Goal: Task Accomplishment & Management: Manage account settings

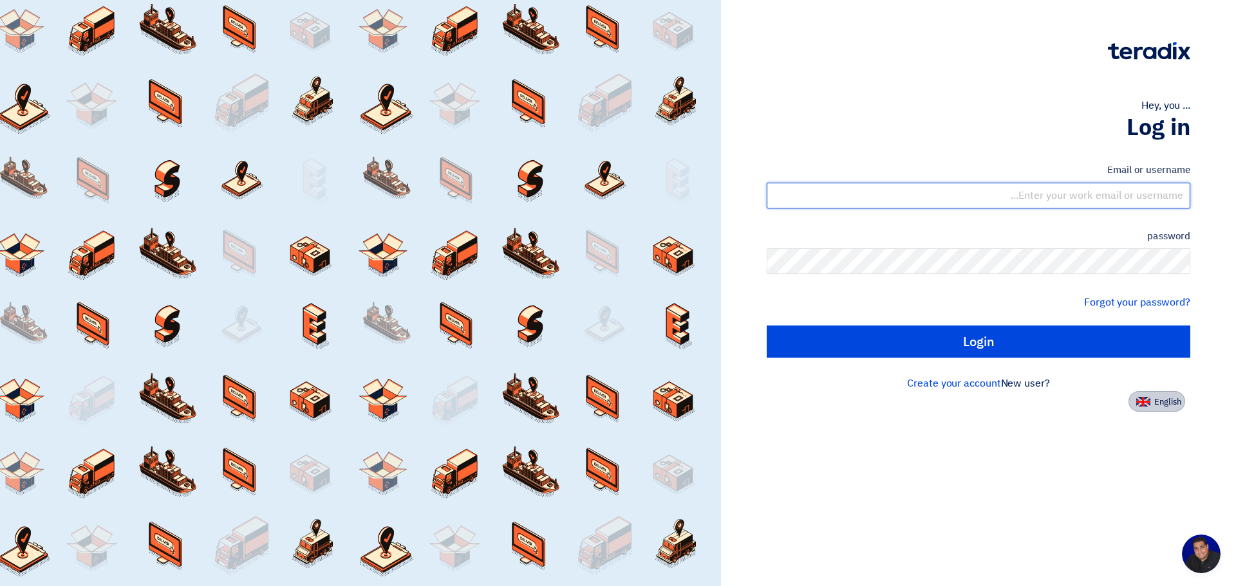
type input "[PERSON_NAME][EMAIL_ADDRESS][PERSON_NAME][DOMAIN_NAME]"
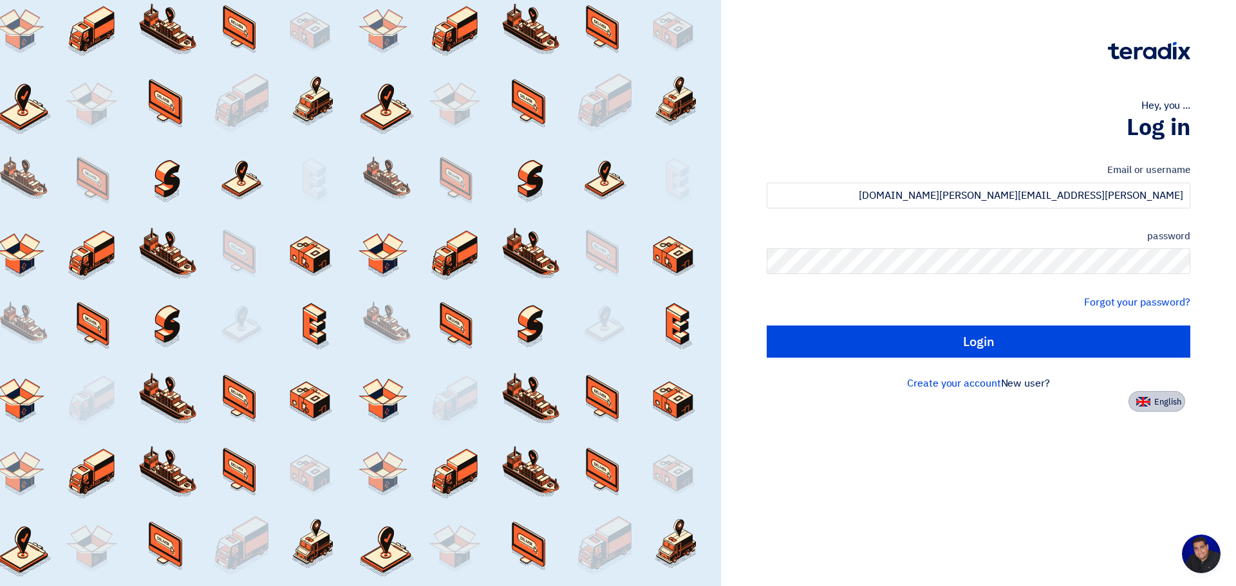
click at [1160, 405] on font "English" at bounding box center [1167, 402] width 27 height 12
type input "Sign in"
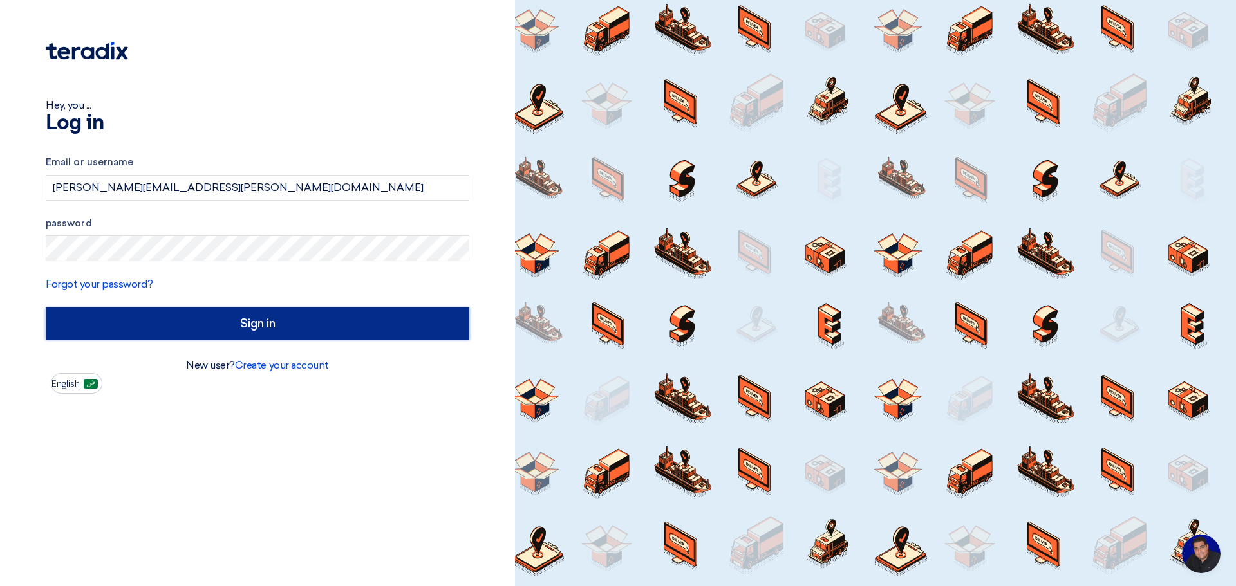
click at [253, 326] on input "Sign in" at bounding box center [257, 324] width 423 height 32
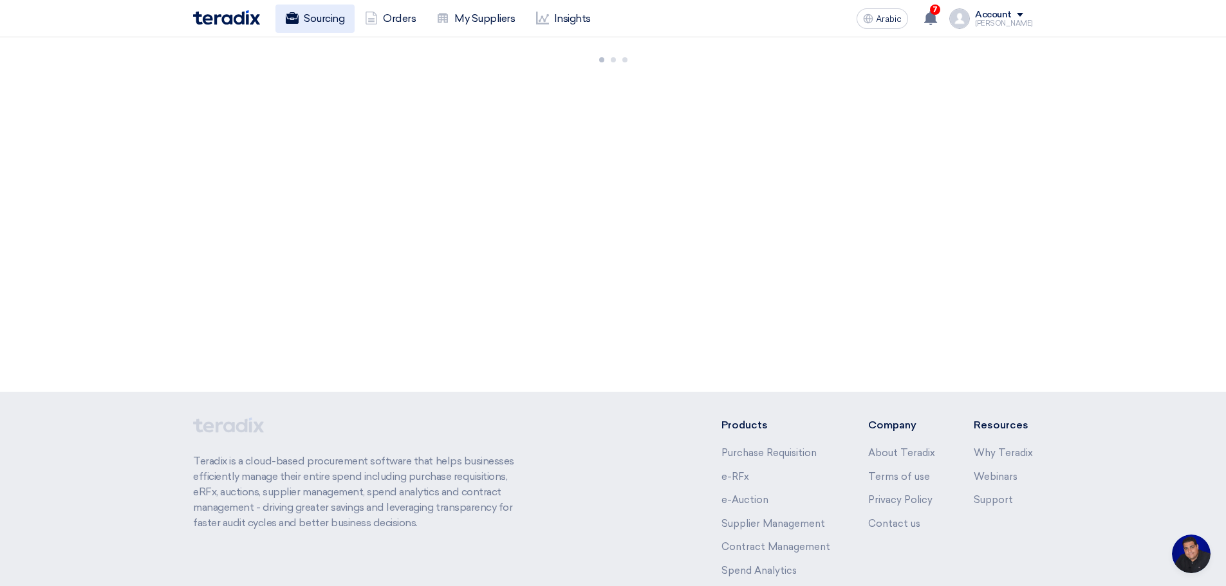
click at [313, 14] on font "Sourcing" at bounding box center [324, 18] width 41 height 12
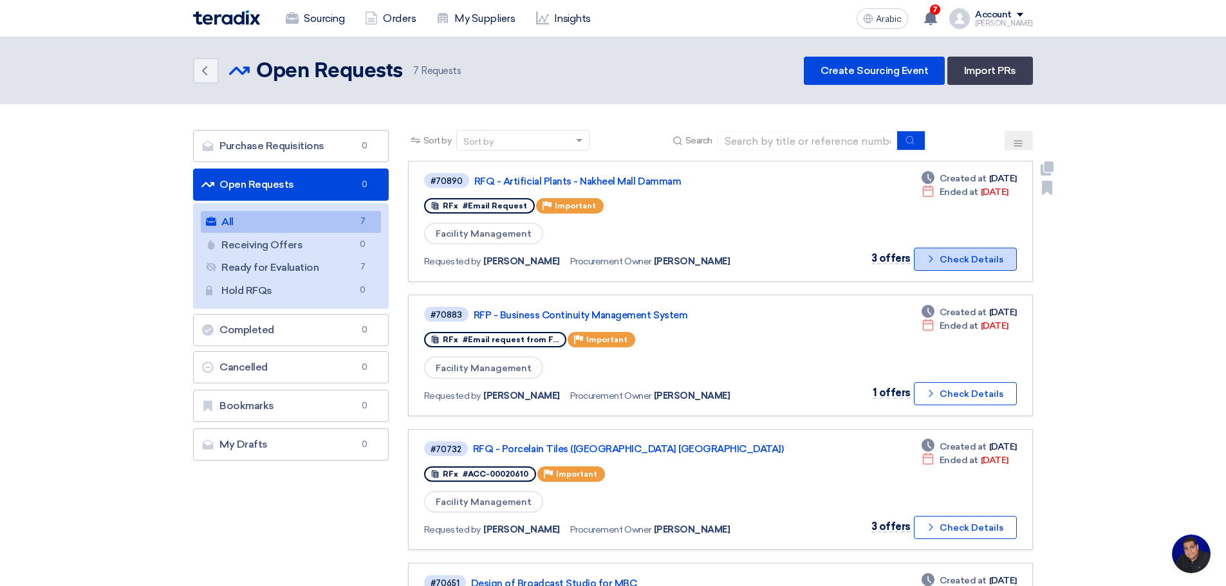
click at [963, 259] on font "Check Details" at bounding box center [972, 259] width 64 height 11
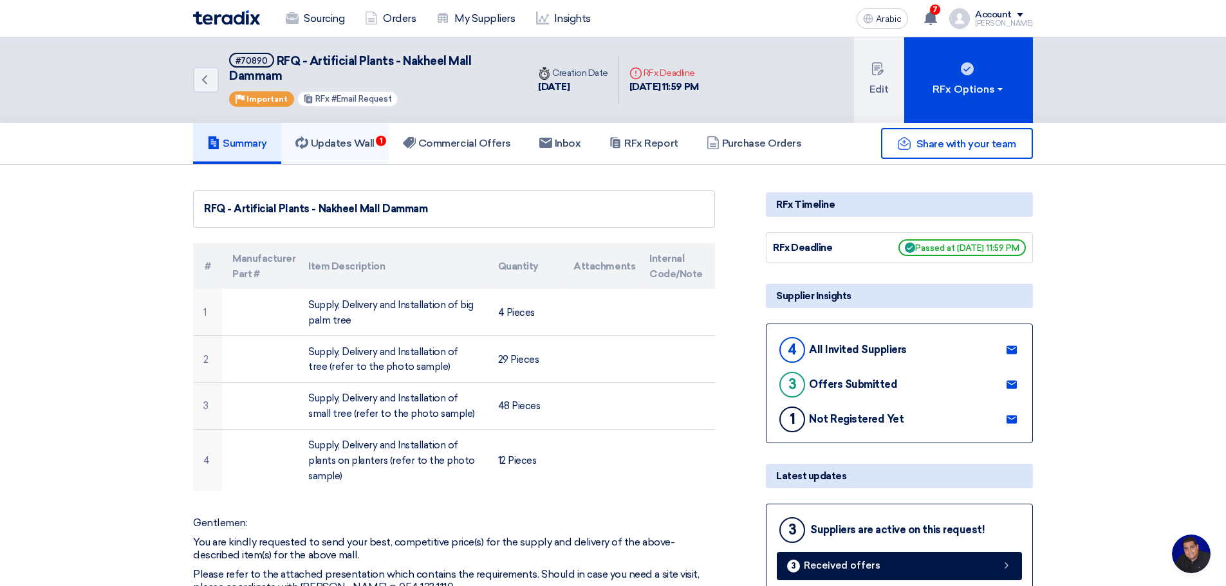
click at [346, 145] on font "Updates Wall" at bounding box center [343, 143] width 64 height 12
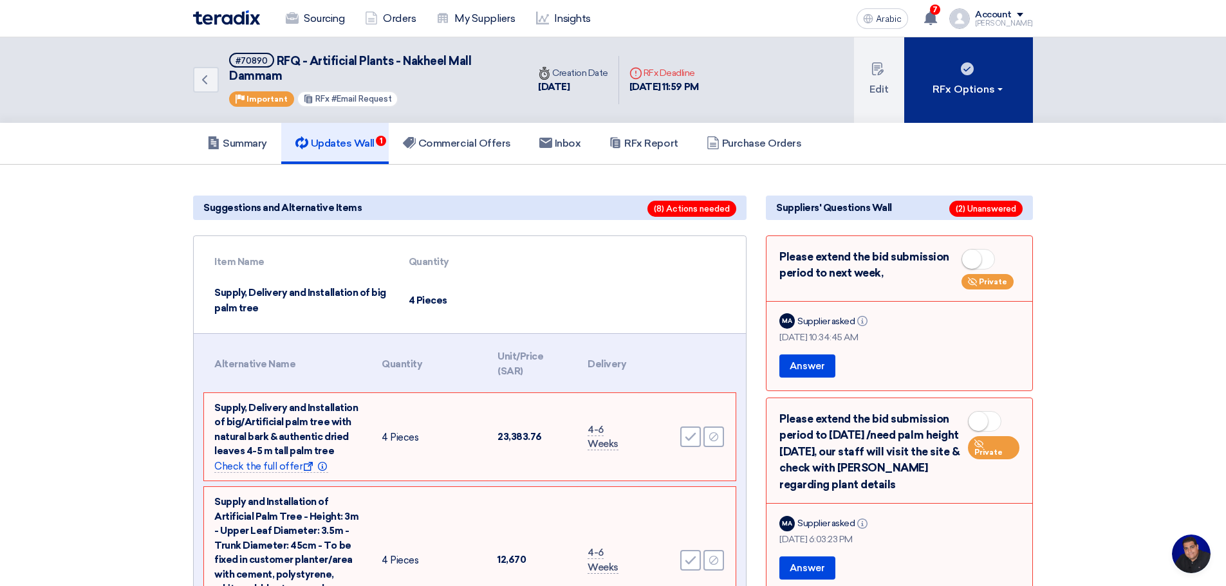
click at [983, 91] on font "RFx Options" at bounding box center [964, 89] width 62 height 12
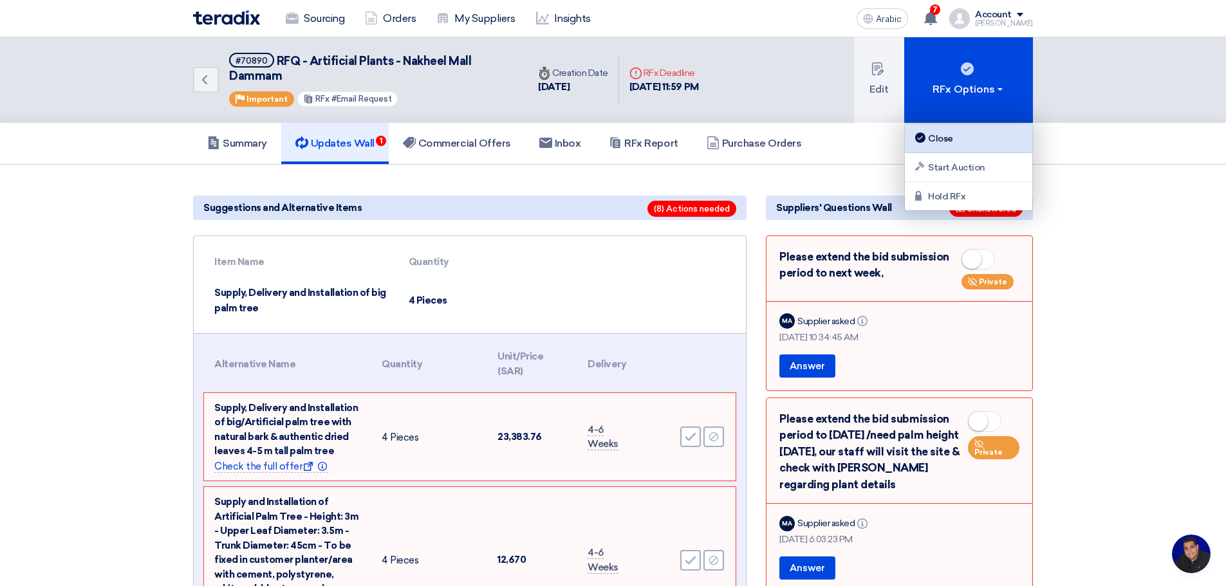
click at [945, 136] on font "Close" at bounding box center [940, 138] width 25 height 11
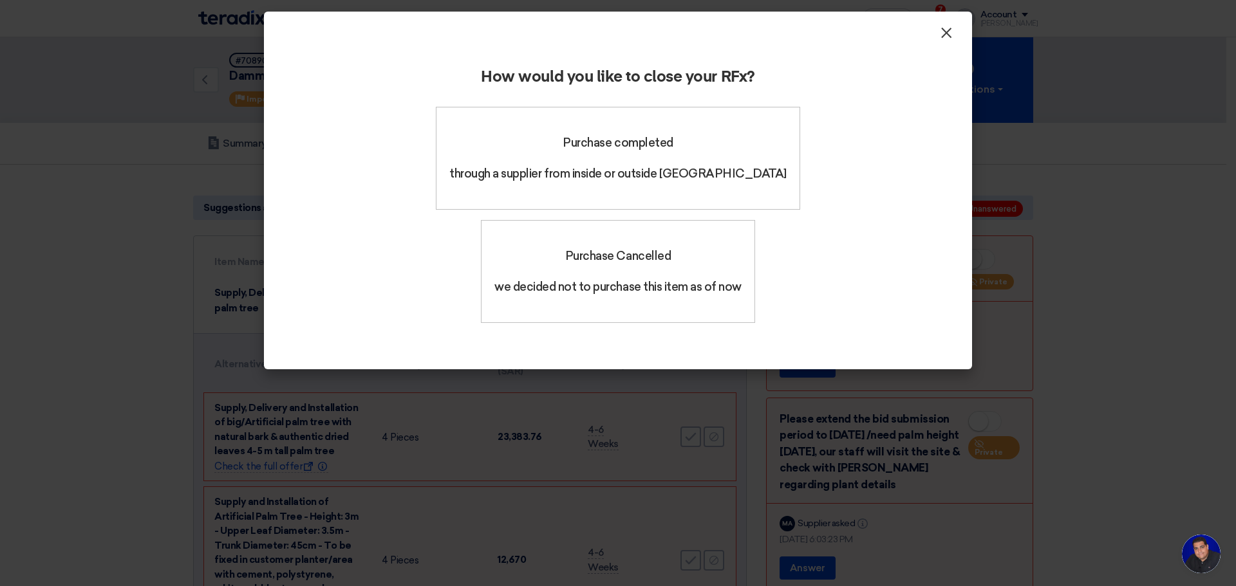
click at [946, 32] on font "×" at bounding box center [946, 36] width 13 height 26
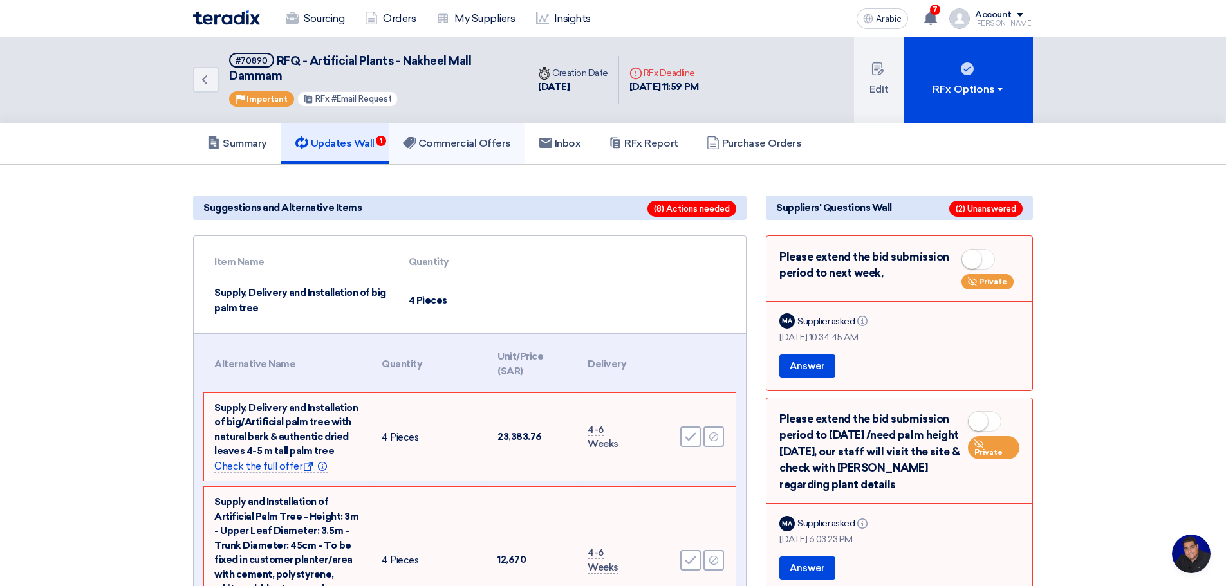
click at [475, 140] on font "Commercial Offers" at bounding box center [464, 143] width 93 height 12
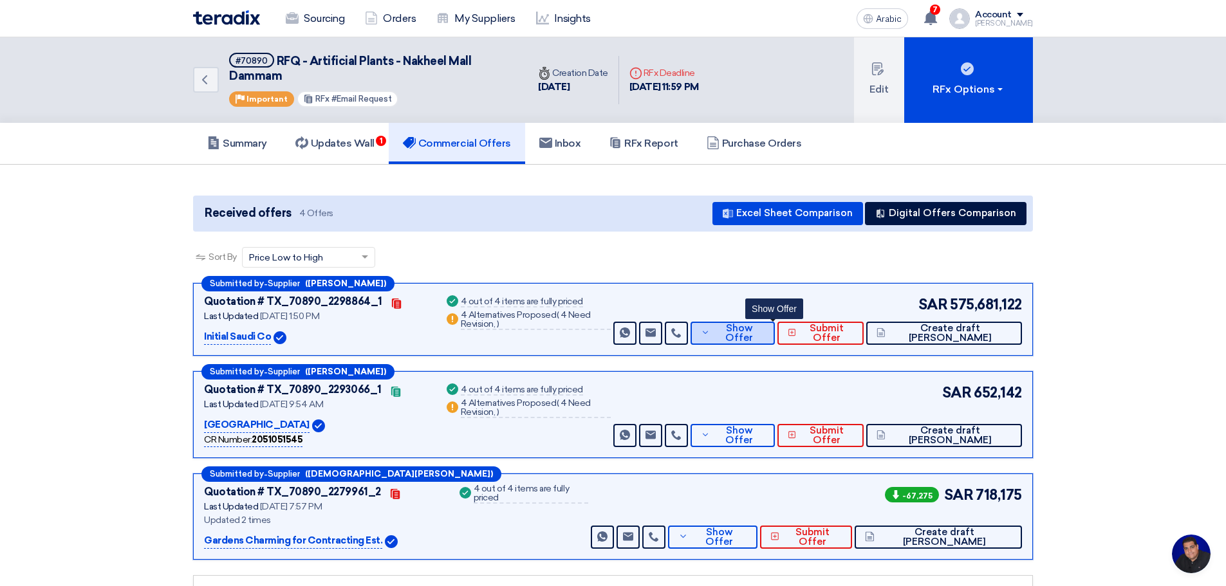
click at [753, 335] on font "Show Offer" at bounding box center [739, 332] width 28 height 21
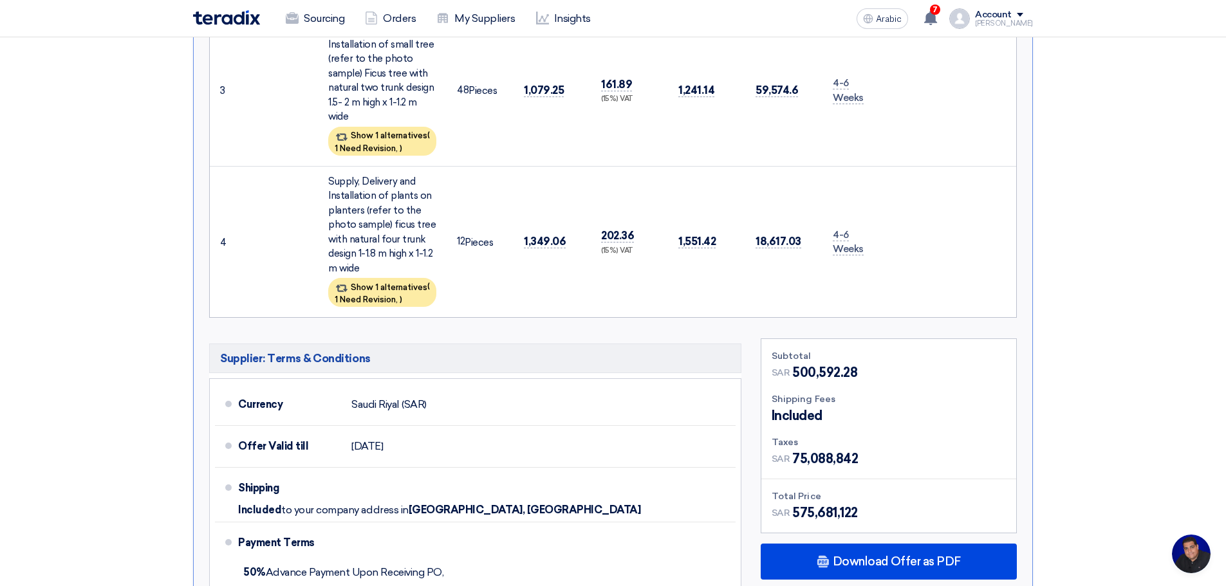
scroll to position [901, 0]
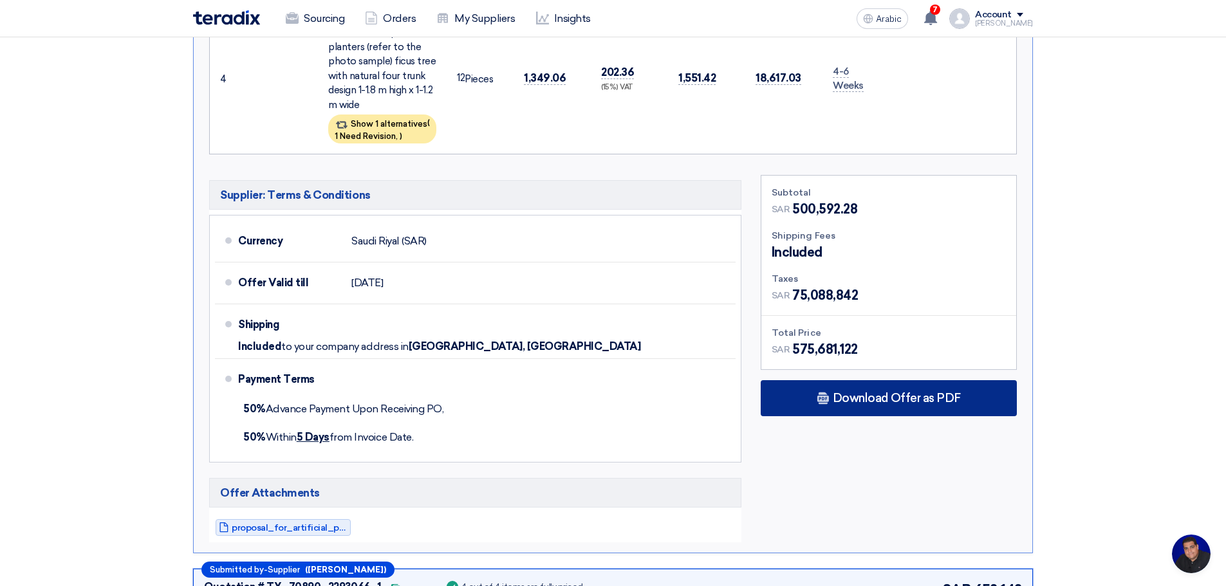
click at [888, 391] on div "Download Offer as PDF" at bounding box center [889, 398] width 256 height 36
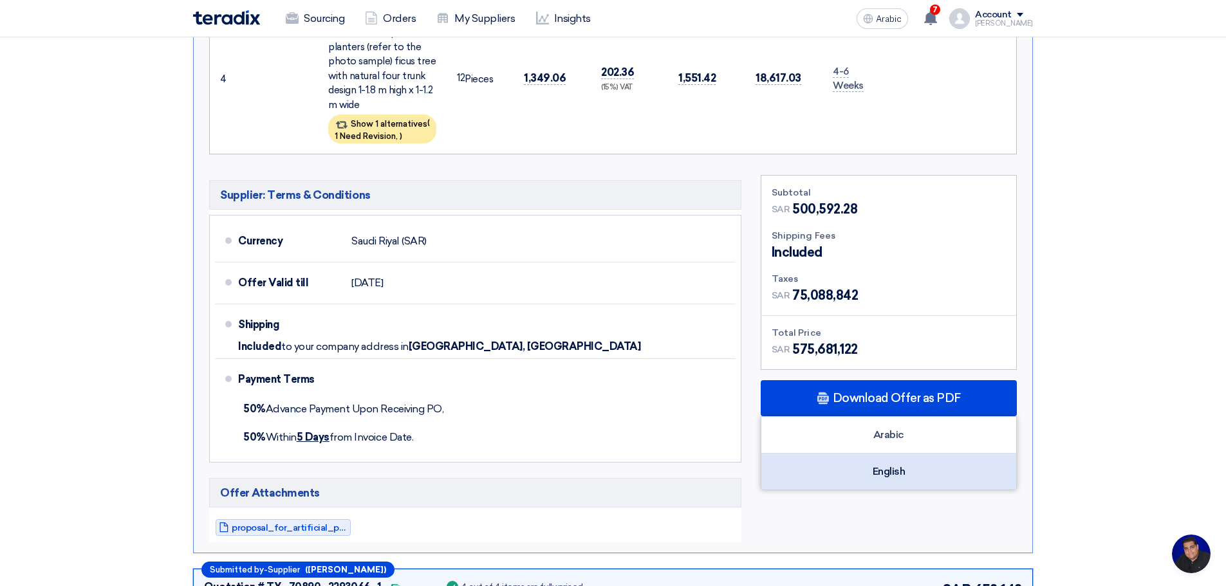
click at [887, 465] on font "English" at bounding box center [889, 471] width 33 height 12
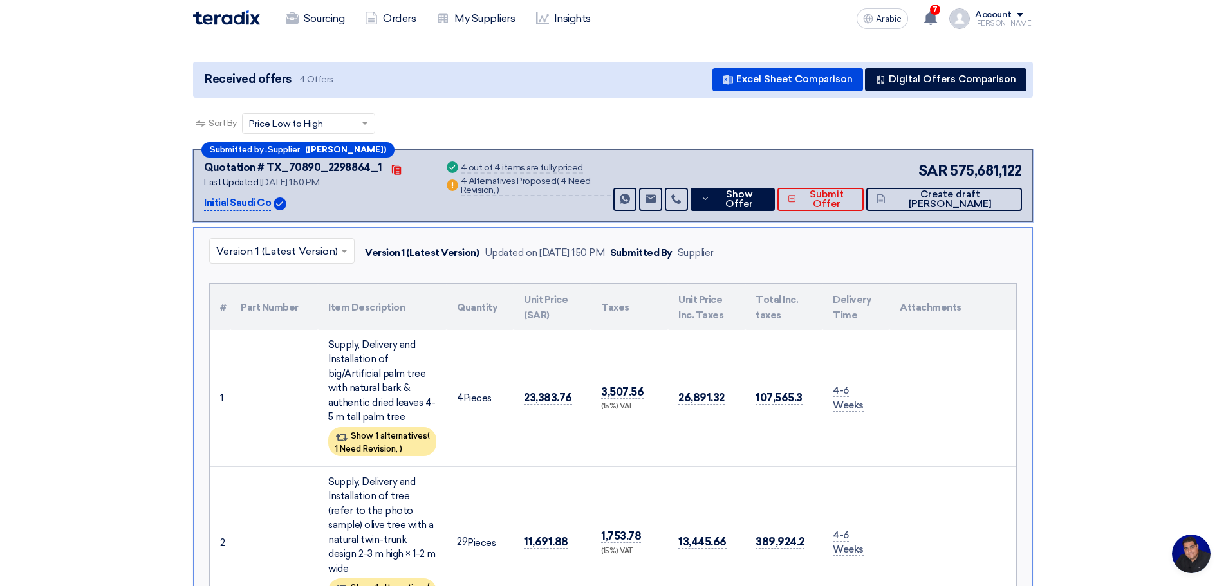
scroll to position [0, 0]
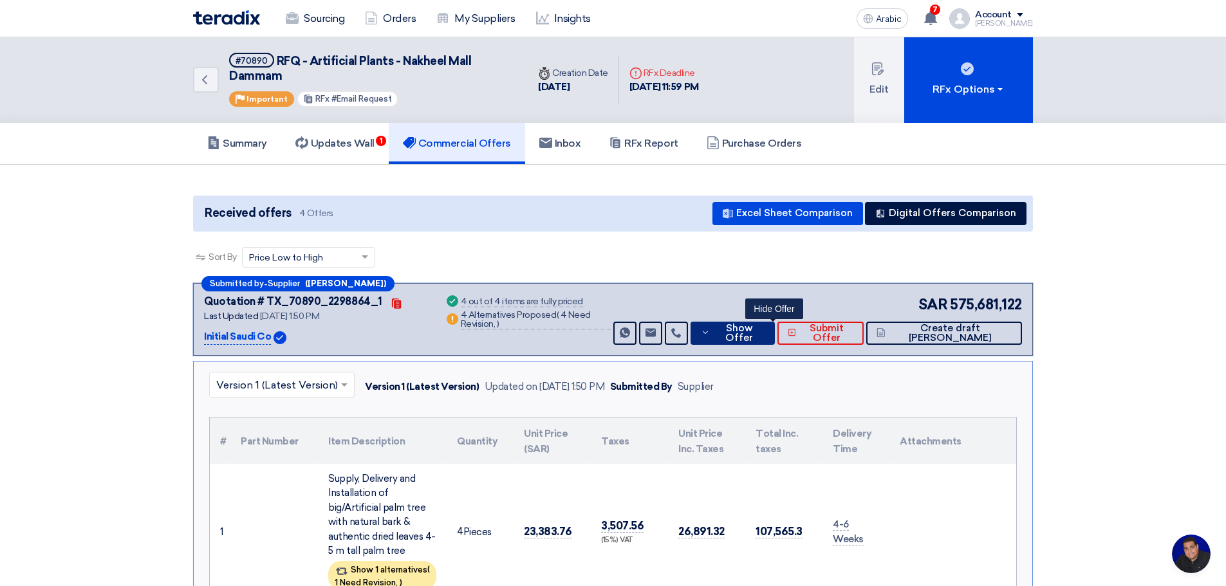
click at [753, 335] on font "Show Offer" at bounding box center [739, 332] width 28 height 21
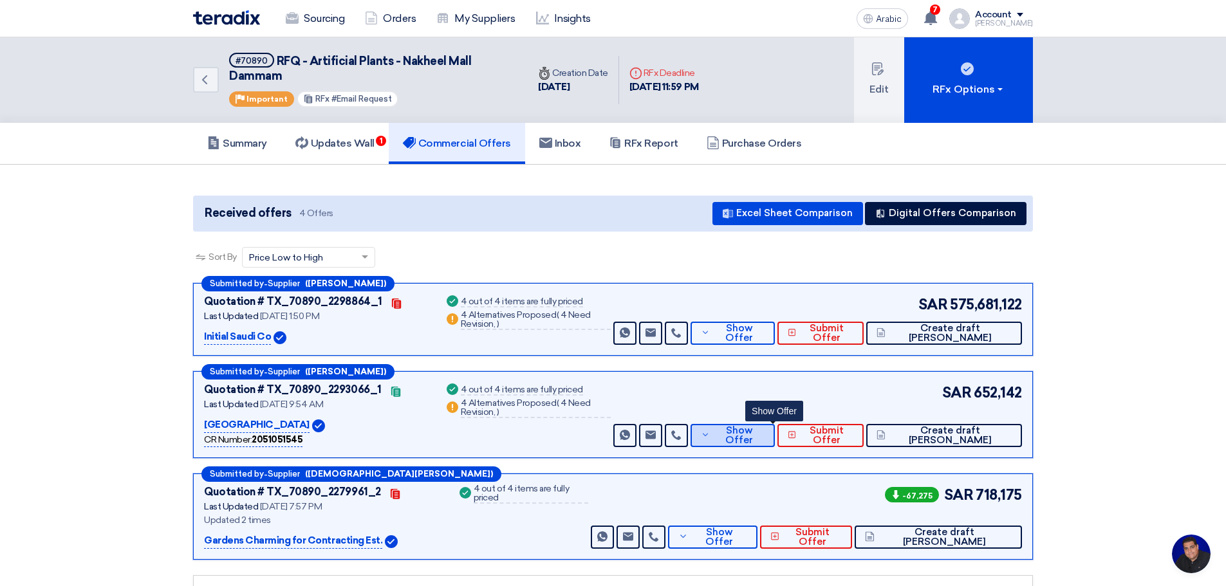
click at [753, 436] on font "Show Offer" at bounding box center [739, 435] width 28 height 21
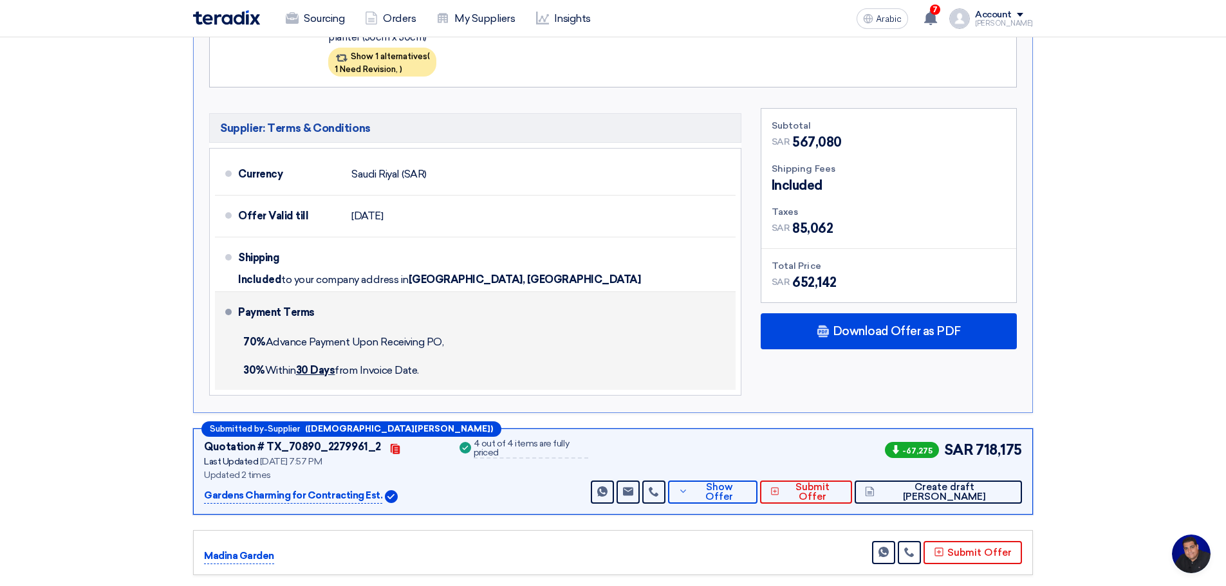
scroll to position [1202, 0]
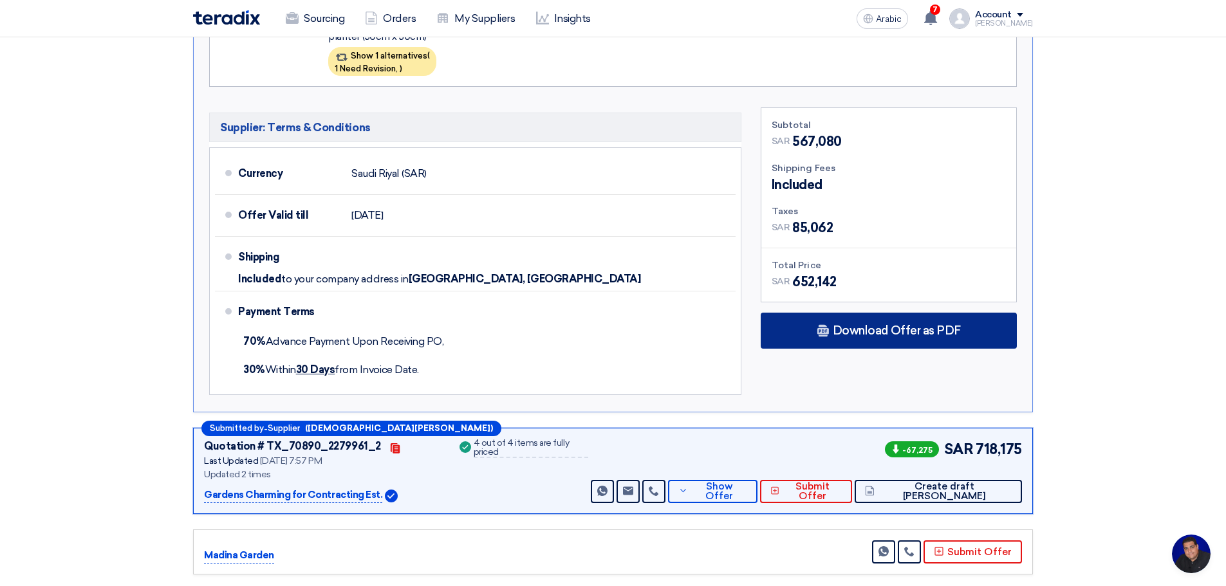
click at [918, 324] on font "Download Offer as PDF" at bounding box center [897, 331] width 128 height 14
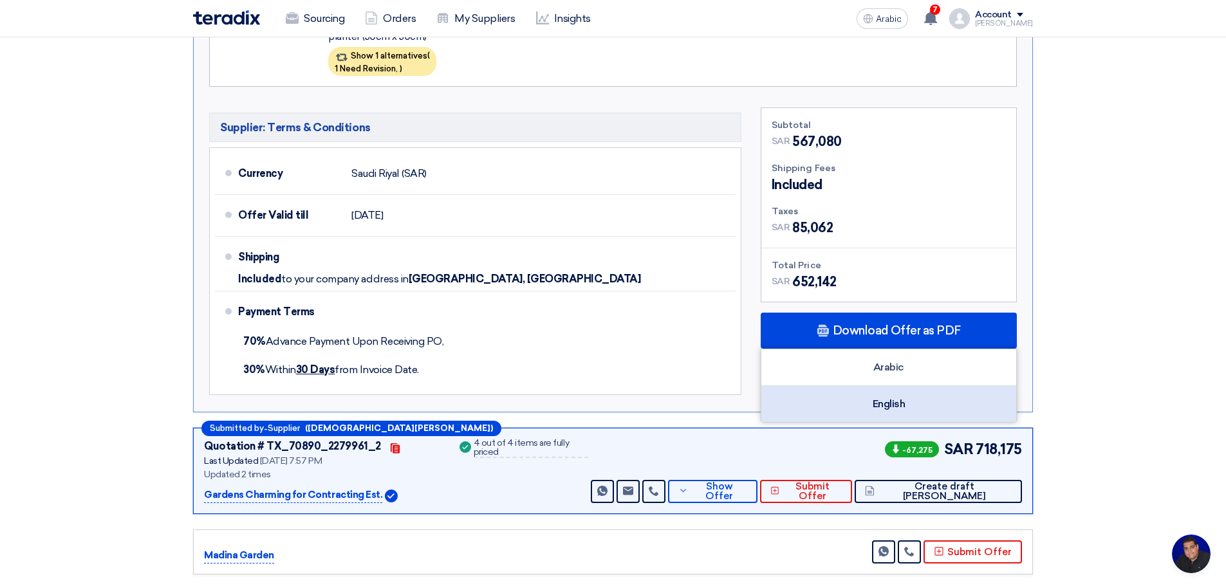
click at [880, 398] on font "English" at bounding box center [889, 404] width 33 height 12
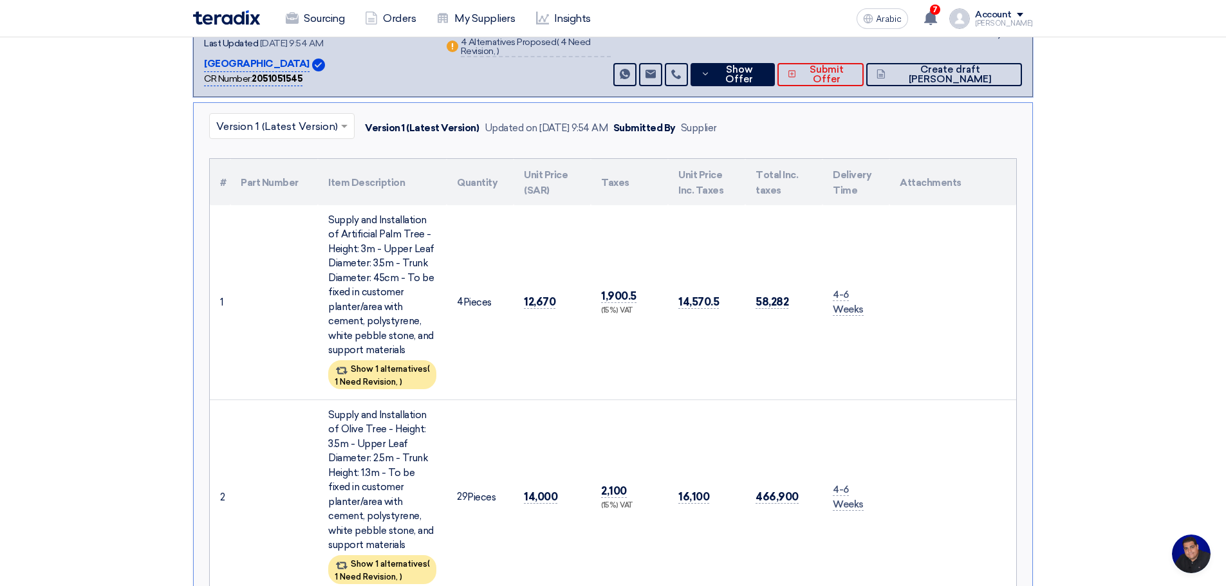
scroll to position [0, 0]
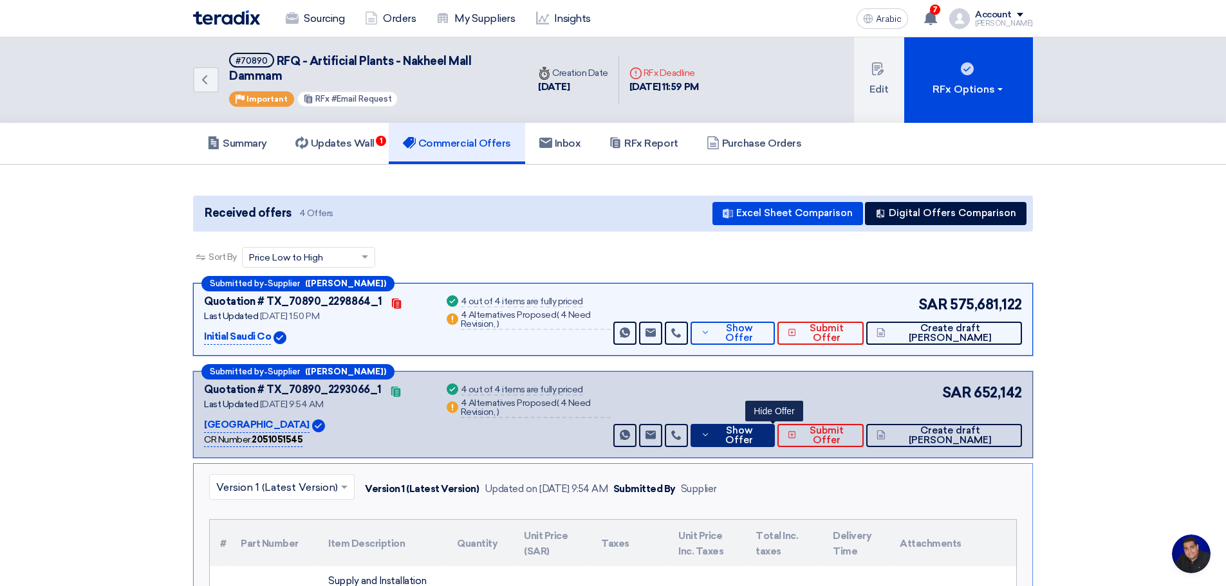
click at [753, 436] on font "Show Offer" at bounding box center [739, 435] width 28 height 21
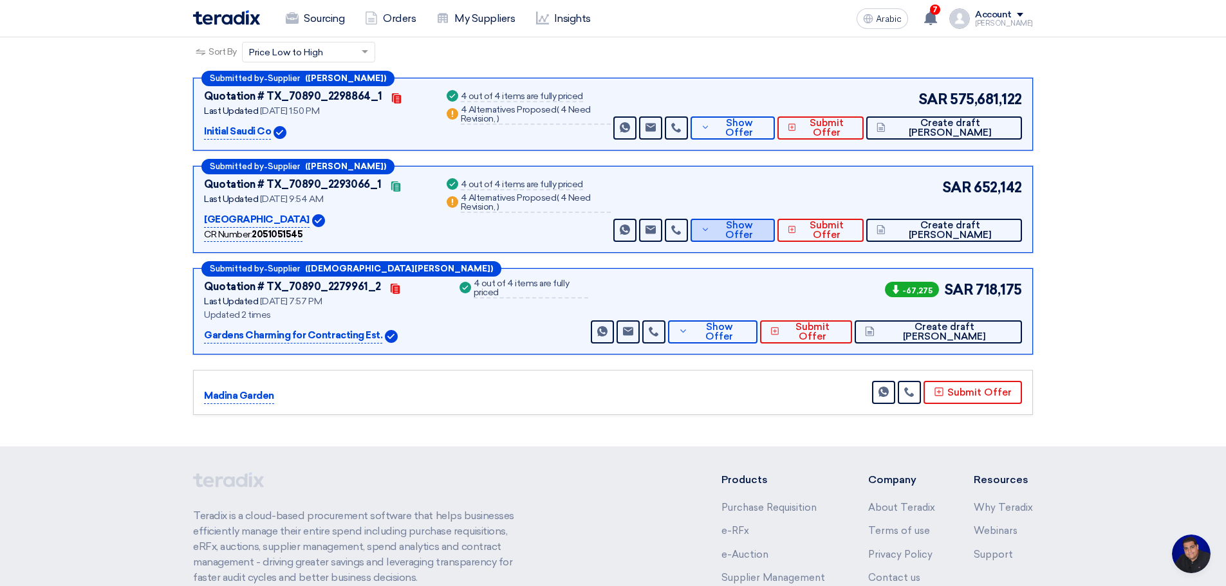
scroll to position [301, 0]
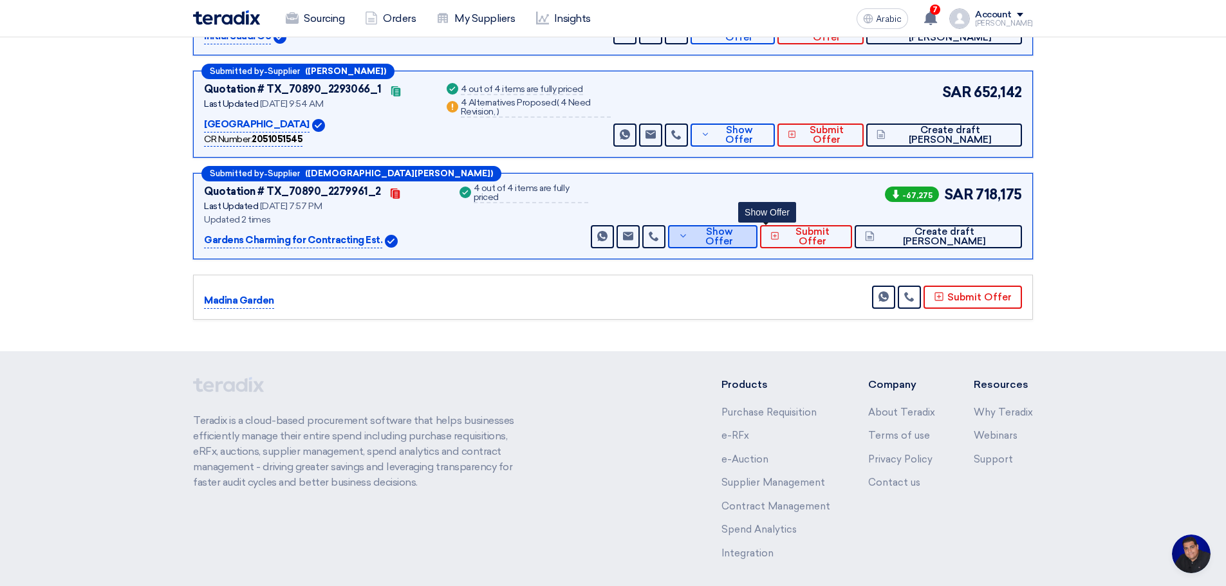
click at [733, 236] on font "Show Offer" at bounding box center [719, 236] width 28 height 21
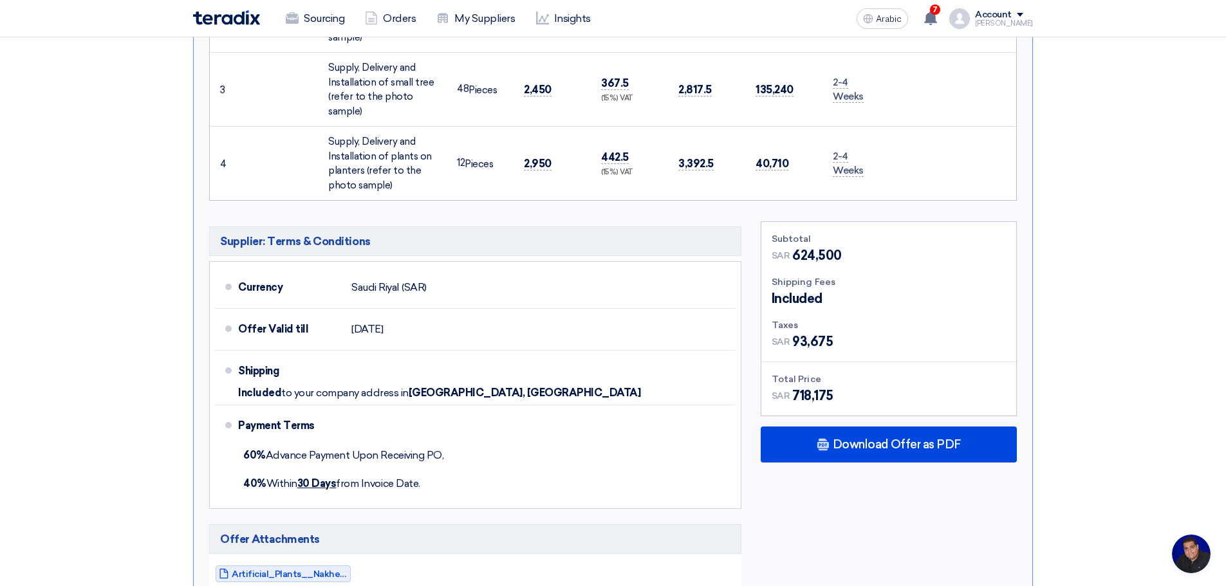
scroll to position [751, 0]
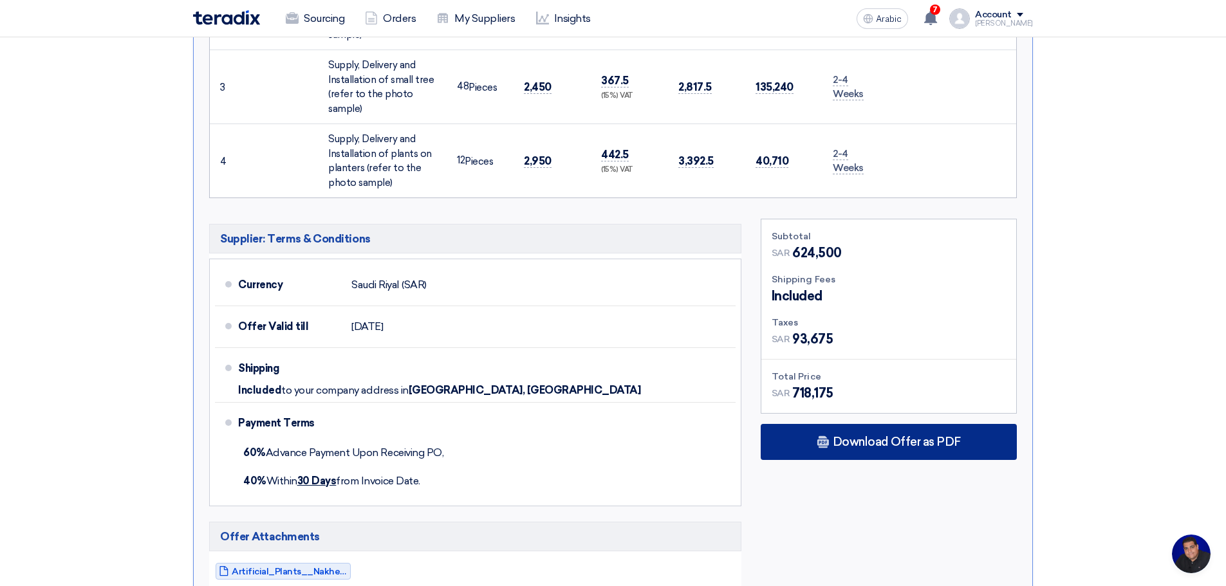
click at [886, 435] on font "Download Offer as PDF" at bounding box center [897, 442] width 128 height 14
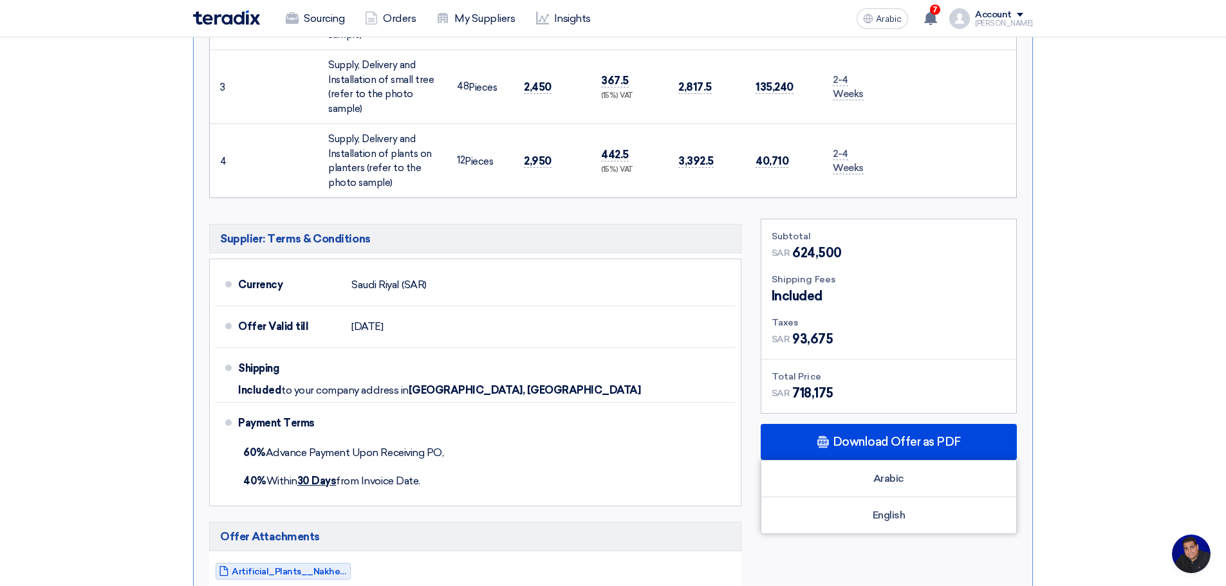
click at [1140, 310] on section "Received offers 4 Offers Excel Sheet Comparison Digital Offers Comparison Sort …" at bounding box center [613, 52] width 1226 height 1276
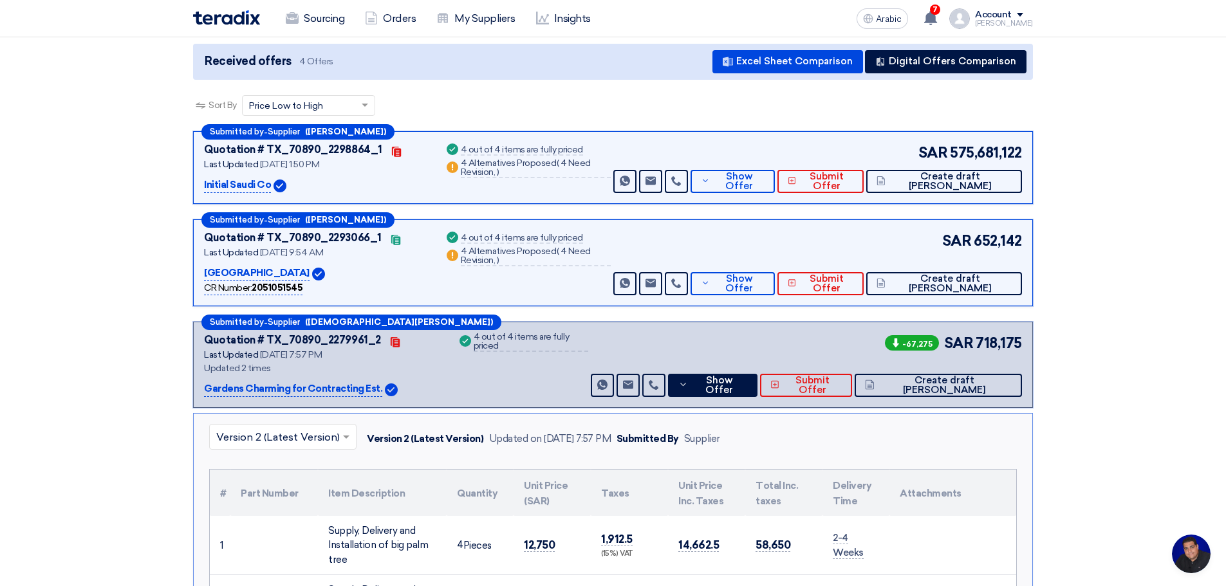
scroll to position [0, 0]
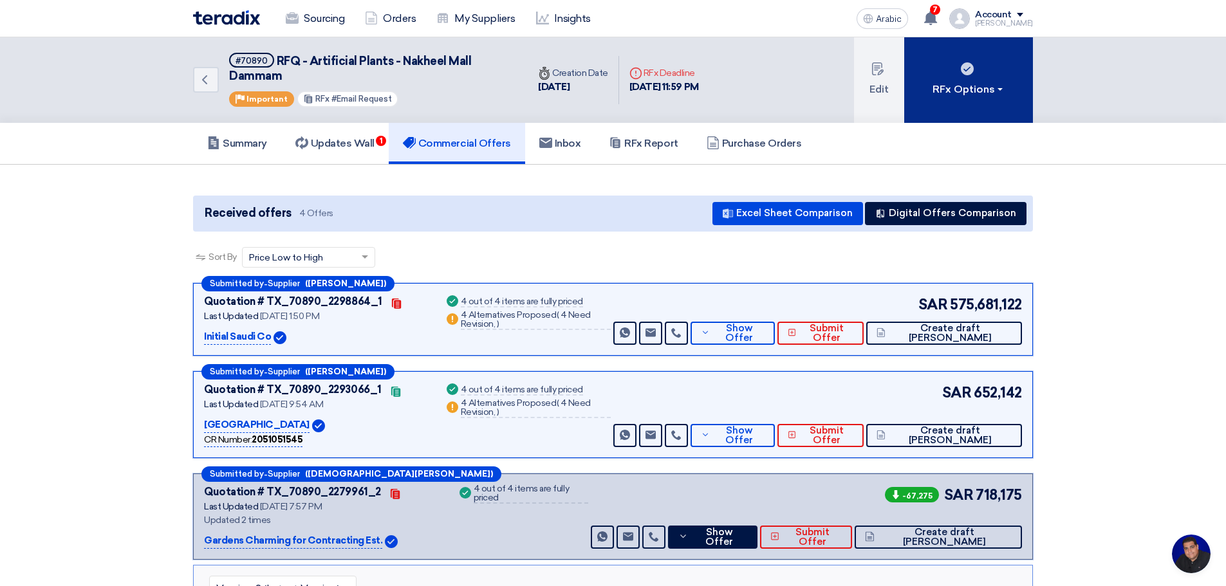
click at [960, 87] on font "RFx Options" at bounding box center [964, 89] width 62 height 12
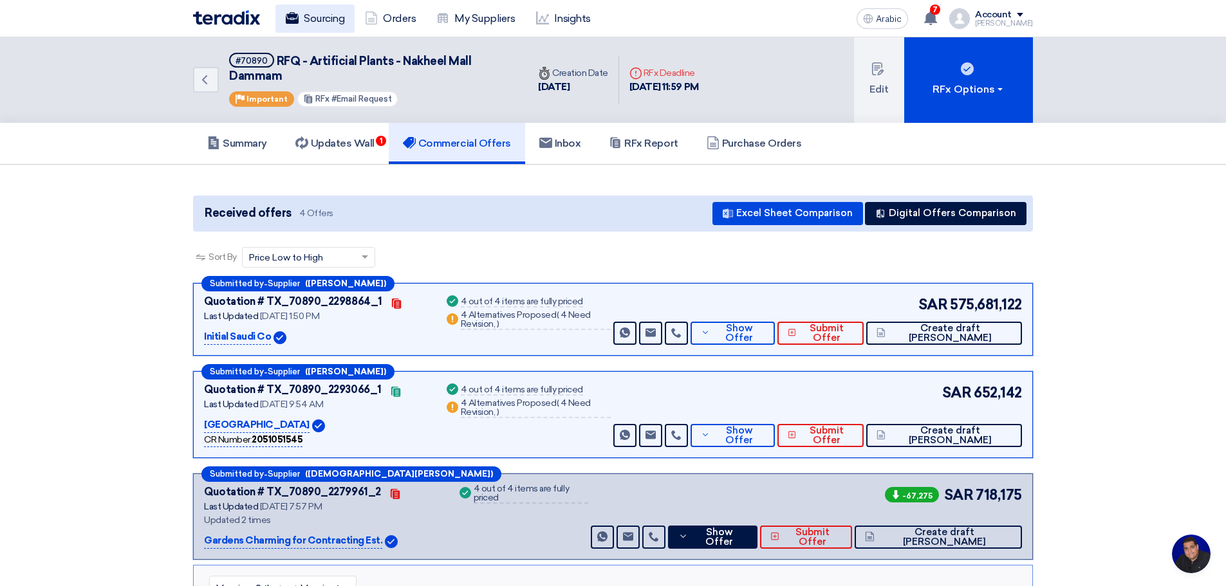
click at [312, 19] on font "Sourcing" at bounding box center [324, 18] width 41 height 12
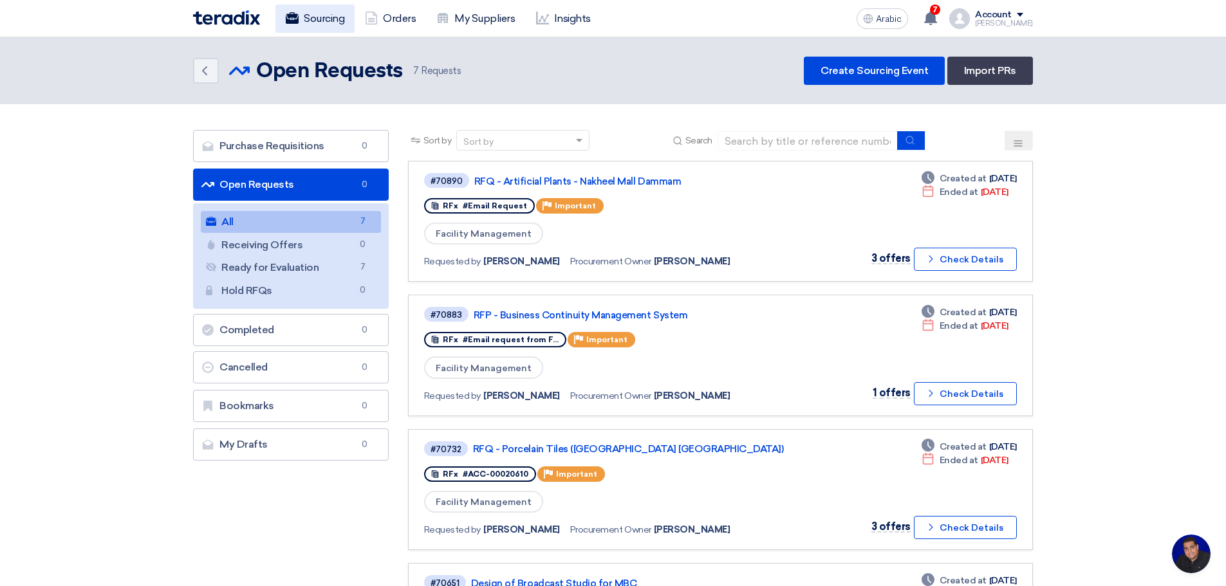
click at [315, 21] on font "Sourcing" at bounding box center [324, 18] width 41 height 12
click at [986, 393] on font "Check Details" at bounding box center [972, 394] width 64 height 11
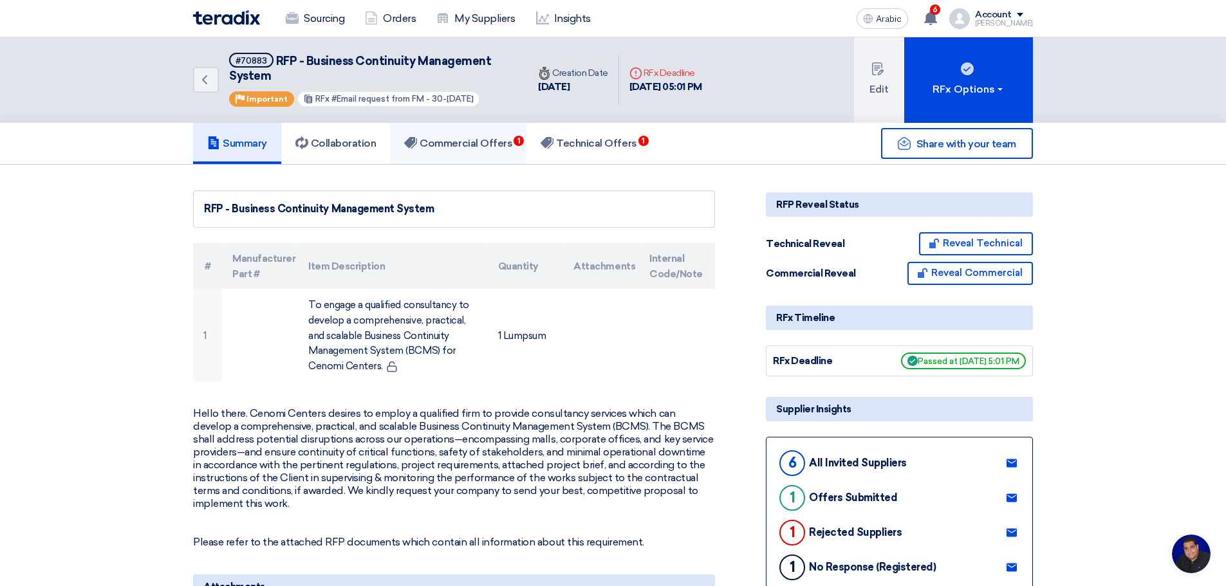
click at [463, 142] on font "Commercial Offers" at bounding box center [466, 143] width 93 height 12
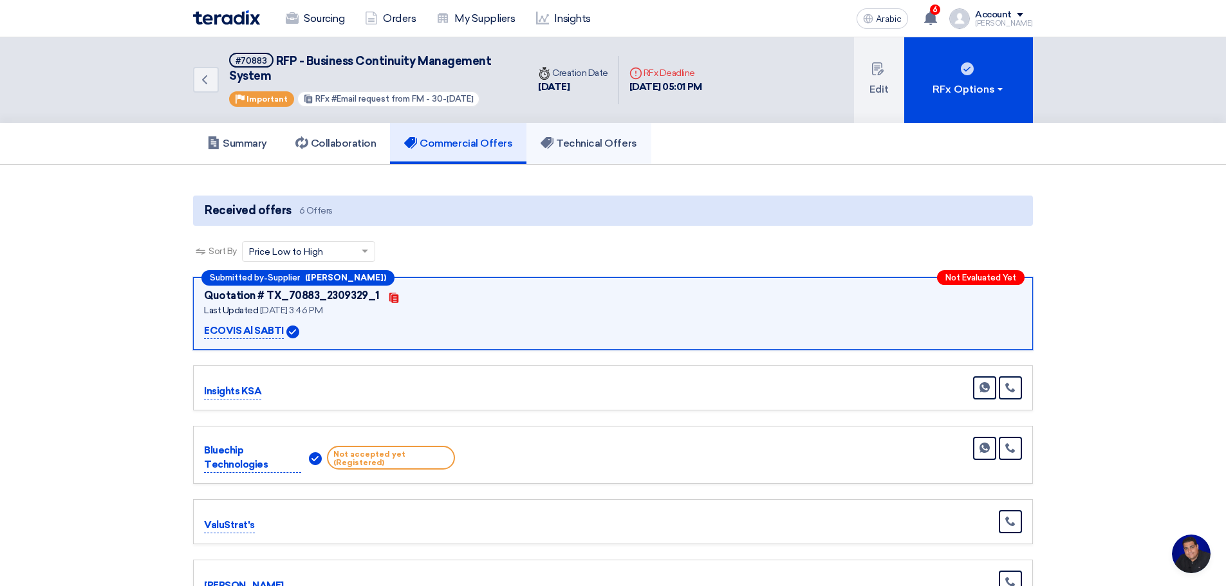
click at [577, 147] on font "Technical Offers" at bounding box center [596, 143] width 80 height 12
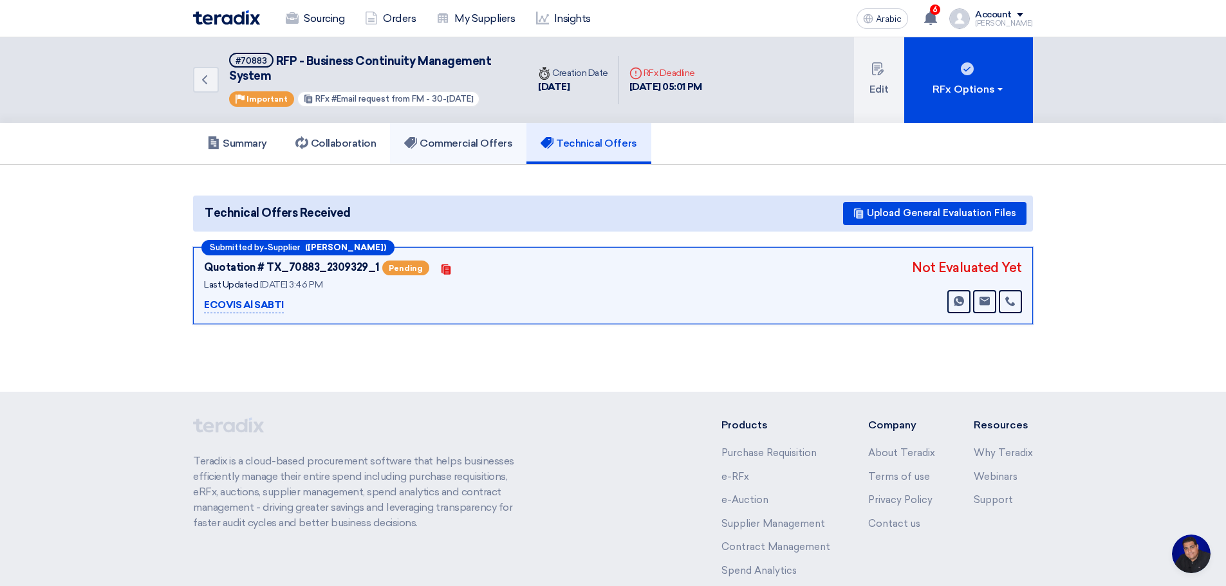
click at [471, 142] on font "Commercial Offers" at bounding box center [466, 143] width 93 height 12
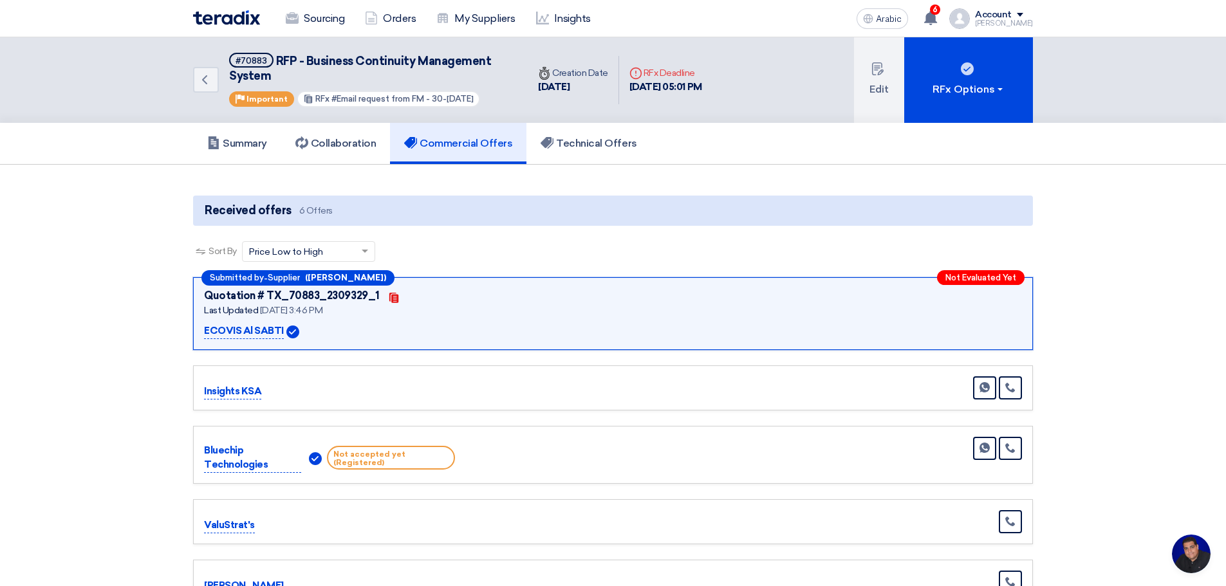
click at [418, 308] on div "Last Updated [DATE] 3:46 PM" at bounding box center [329, 311] width 251 height 14
click at [600, 139] on font "Technical Offers" at bounding box center [596, 143] width 80 height 12
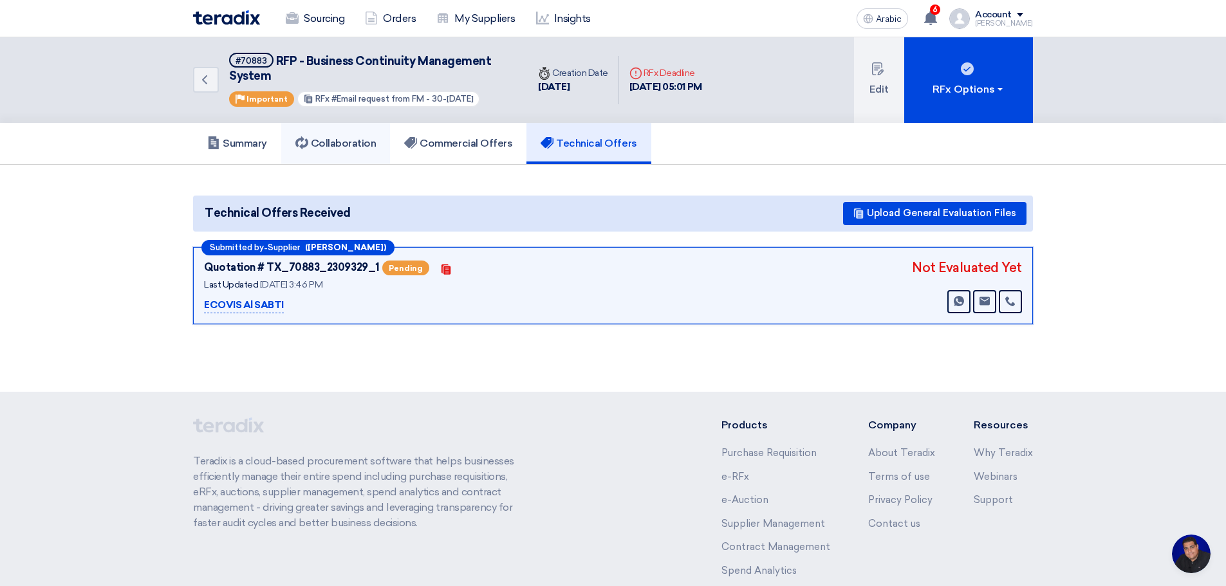
click at [360, 147] on font "Collaboration" at bounding box center [344, 143] width 66 height 12
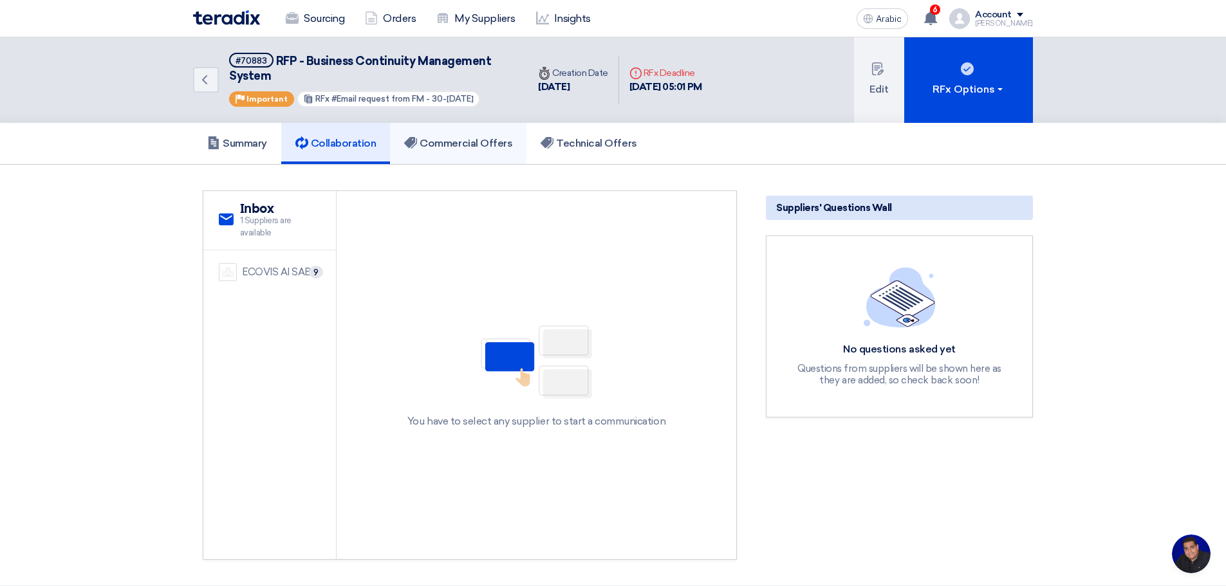
click at [471, 142] on font "Commercial Offers" at bounding box center [466, 143] width 93 height 12
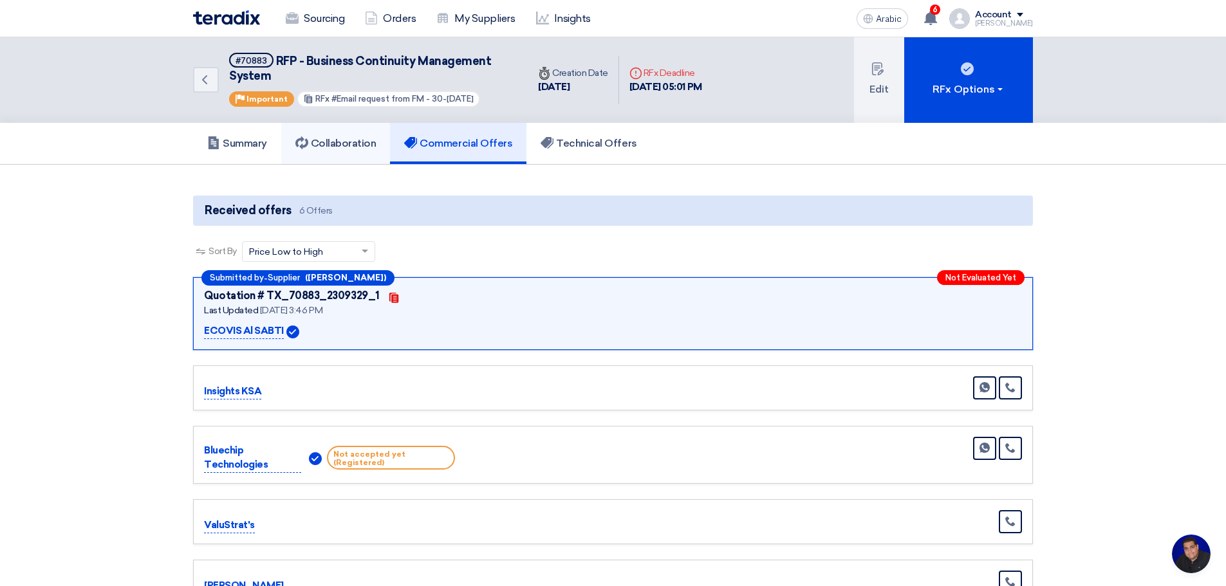
click at [350, 145] on font "Collaboration" at bounding box center [344, 143] width 66 height 12
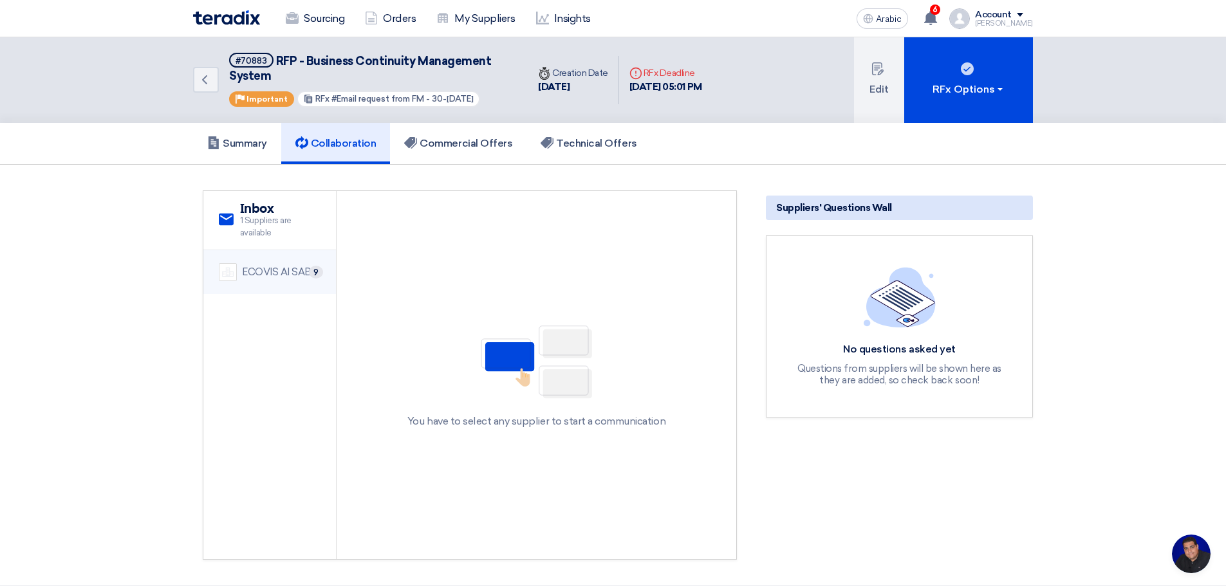
click at [262, 272] on font "ECOVIS Al SABTI" at bounding box center [281, 272] width 79 height 12
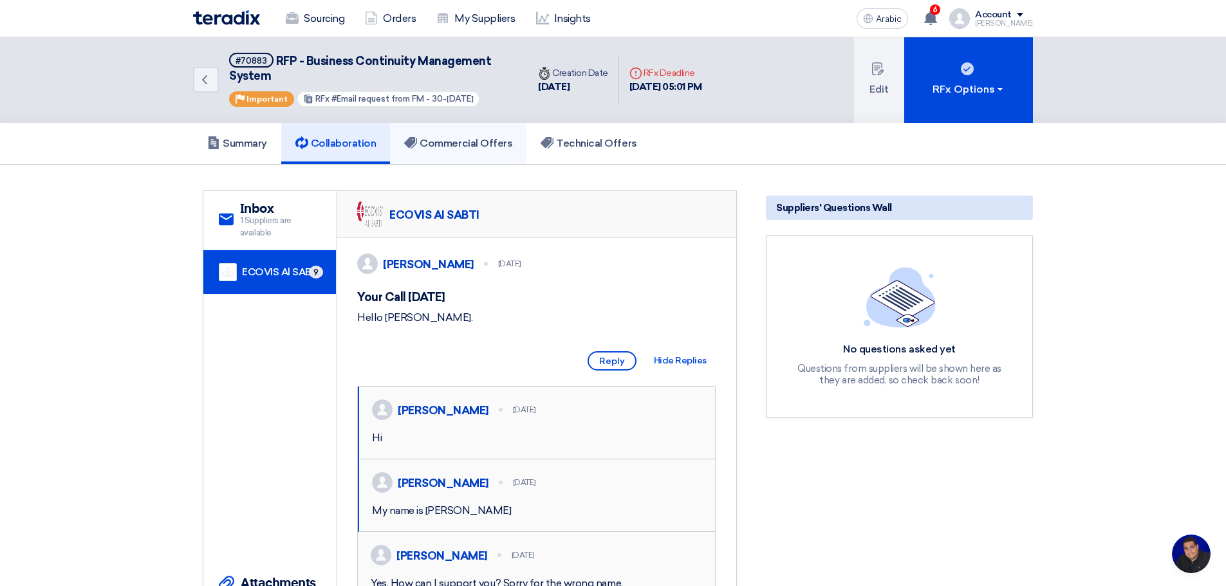
click at [466, 143] on font "Commercial Offers" at bounding box center [466, 143] width 93 height 12
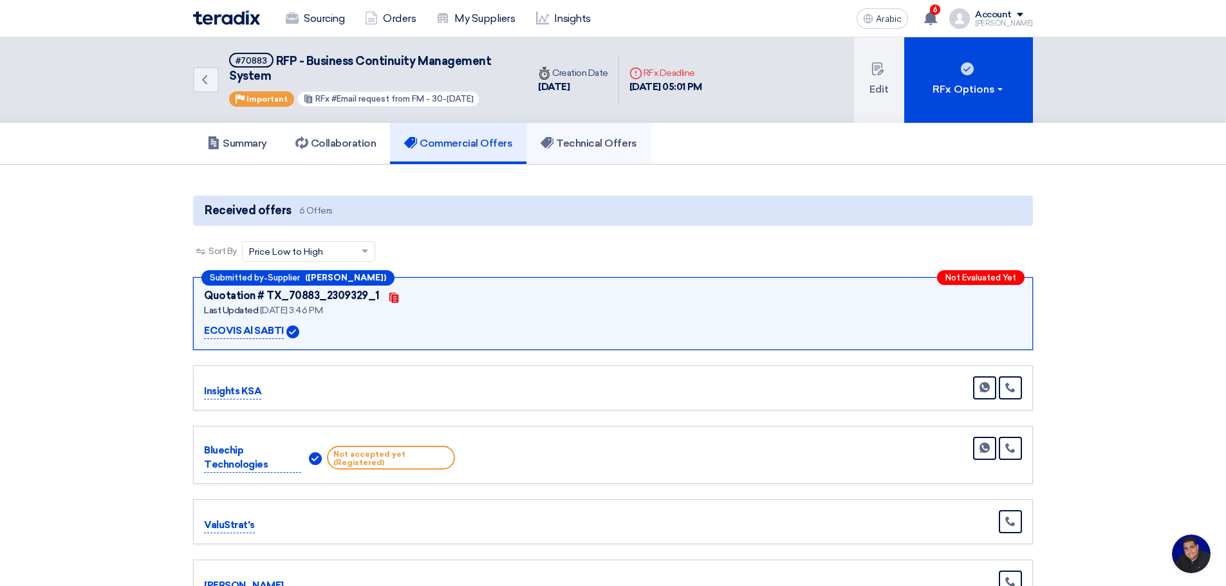
click at [586, 144] on font "Technical Offers" at bounding box center [596, 143] width 80 height 12
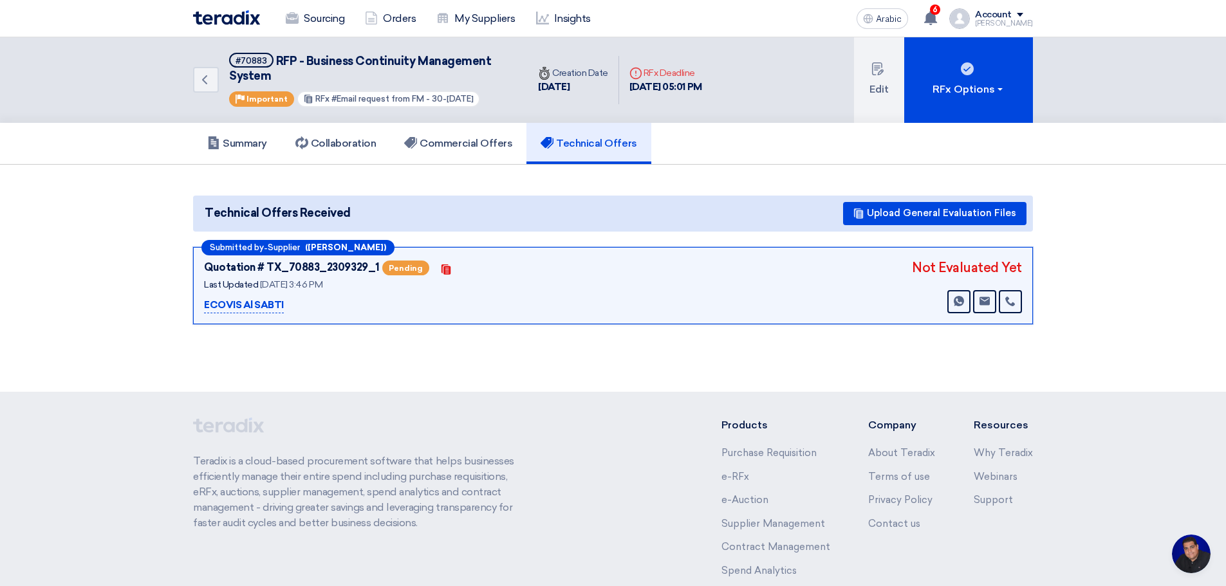
click at [270, 268] on font "Quotation # TX_70883_2309329_1" at bounding box center [292, 267] width 176 height 12
drag, startPoint x: 258, startPoint y: 265, endPoint x: 330, endPoint y: 275, distance: 72.1
click at [330, 275] on div "Quotation # TX_70883_2309329_1" at bounding box center [292, 267] width 176 height 15
click at [241, 304] on font "ECOVIS Al SABTI" at bounding box center [244, 305] width 80 height 12
click at [485, 139] on font "Commercial Offers" at bounding box center [466, 143] width 93 height 12
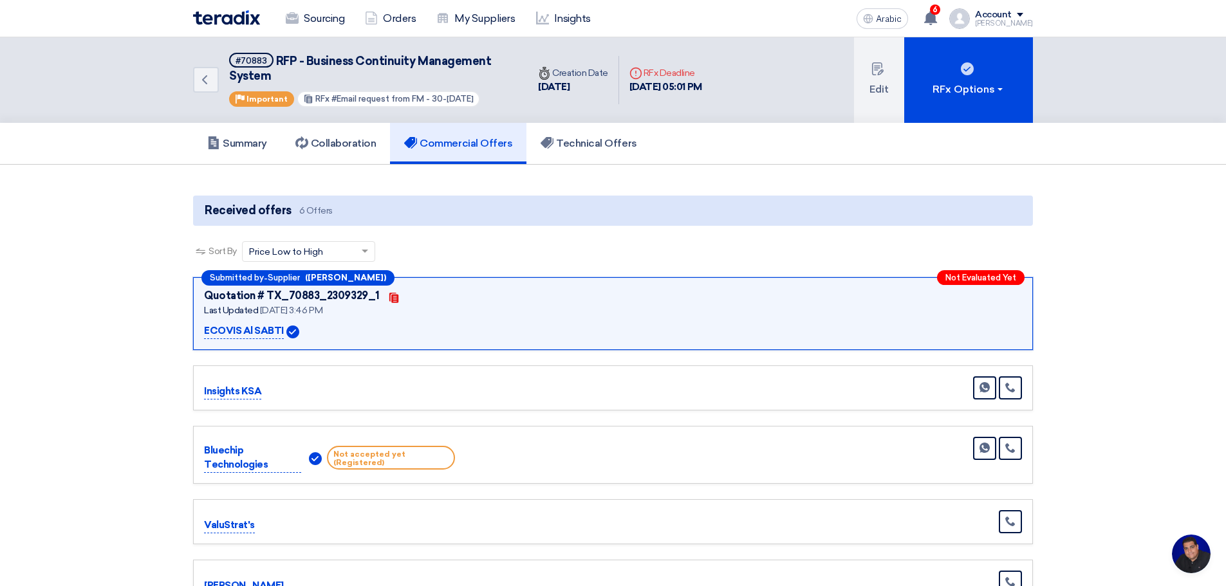
click at [138, 232] on section "Received offers 6 Offers Sort By Sort by × Price Low to High × Submitted by - S…" at bounding box center [613, 431] width 1226 height 532
click at [577, 147] on font "Technical Offers" at bounding box center [596, 143] width 80 height 12
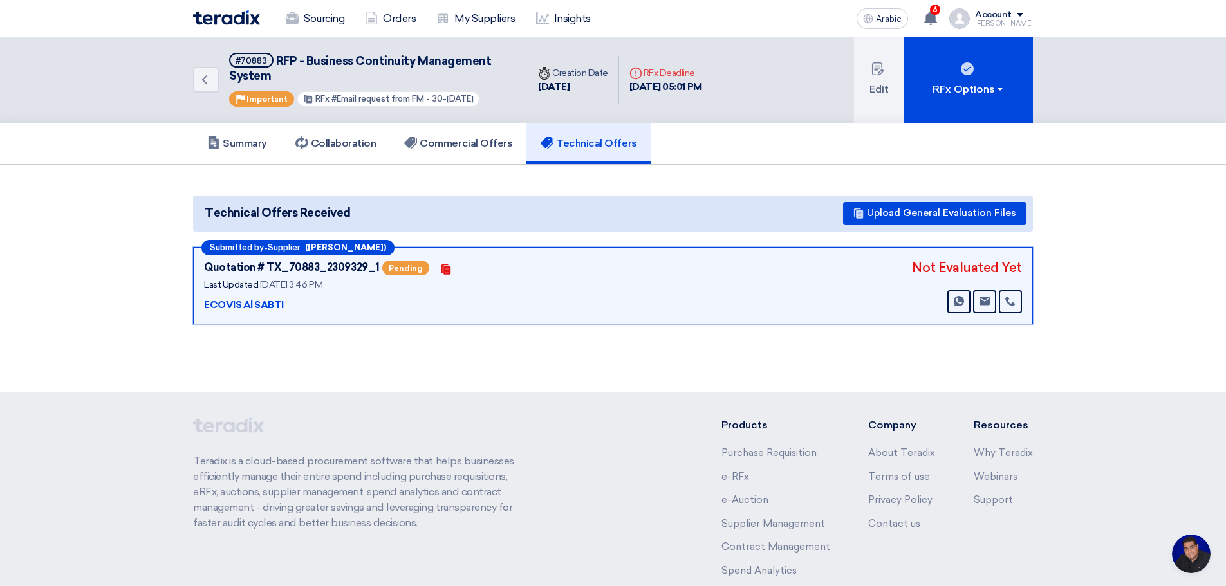
click at [114, 320] on section "Technical Offers Received Upload General Evaluation Files Submitted by - Suppli…" at bounding box center [613, 260] width 1226 height 191
drag, startPoint x: 264, startPoint y: 57, endPoint x: 241, endPoint y: 57, distance: 22.5
click at [241, 57] on font "#70883" at bounding box center [252, 61] width 32 height 10
copy font "70883"
click at [880, 71] on use at bounding box center [877, 68] width 12 height 13
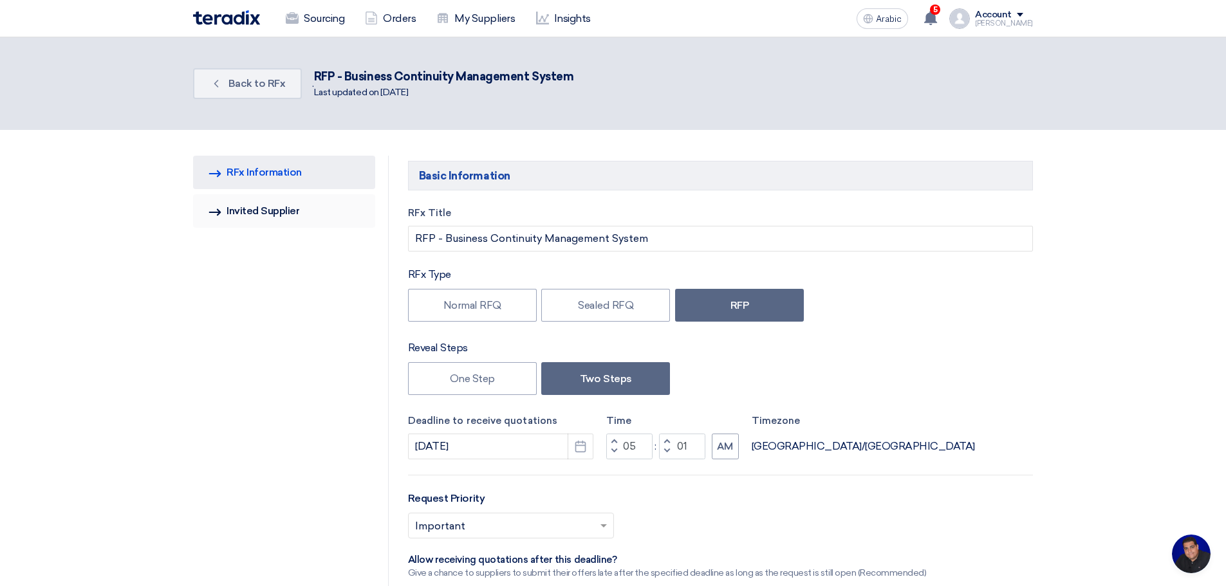
click at [259, 213] on font "Invited Supplier" at bounding box center [263, 211] width 73 height 12
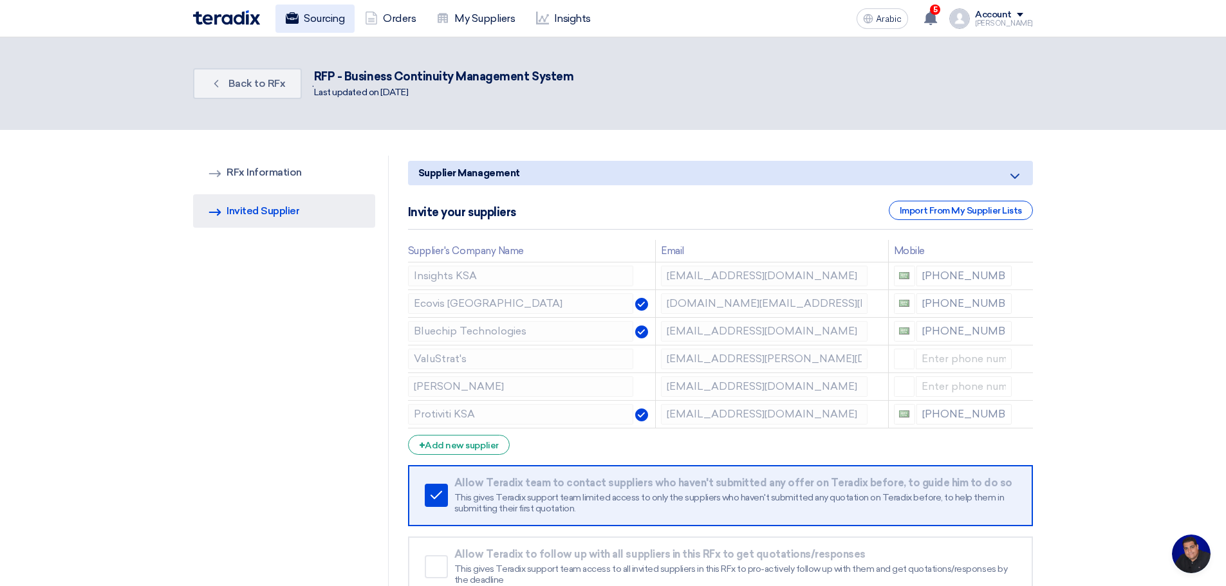
click at [326, 19] on font "Sourcing" at bounding box center [324, 18] width 41 height 12
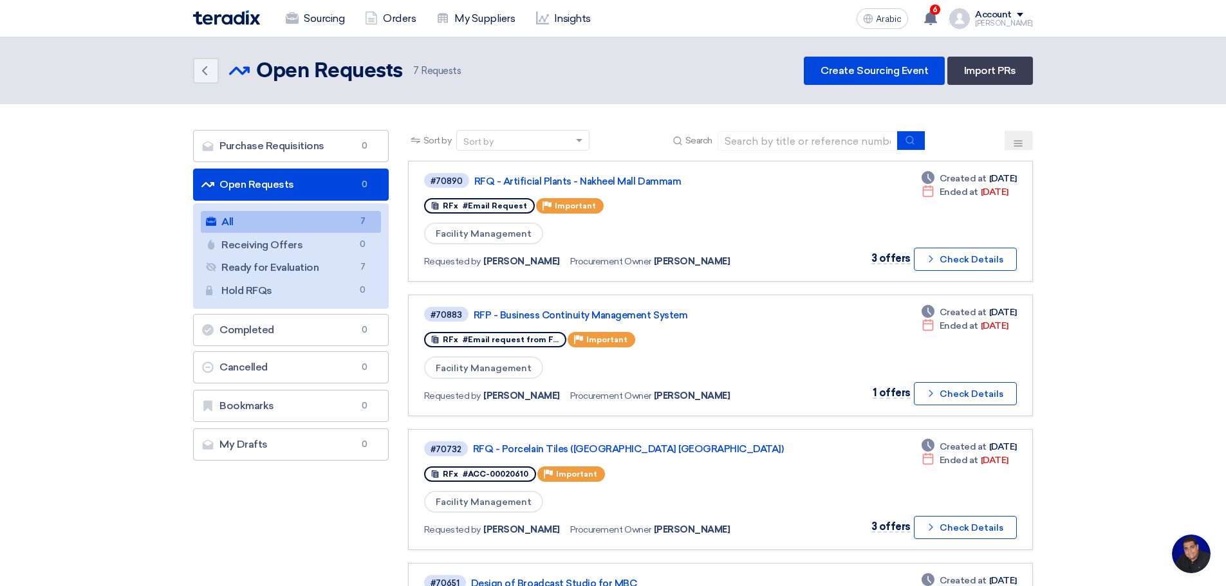
click at [967, 391] on font "Check Details" at bounding box center [972, 394] width 64 height 11
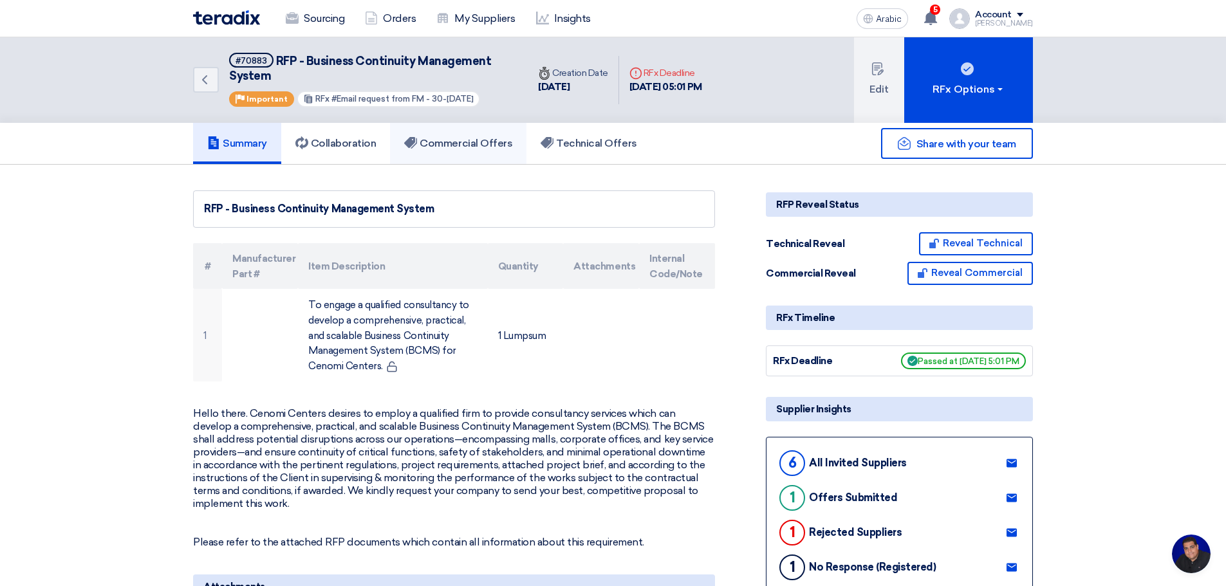
click at [452, 144] on font "Commercial Offers" at bounding box center [466, 143] width 93 height 12
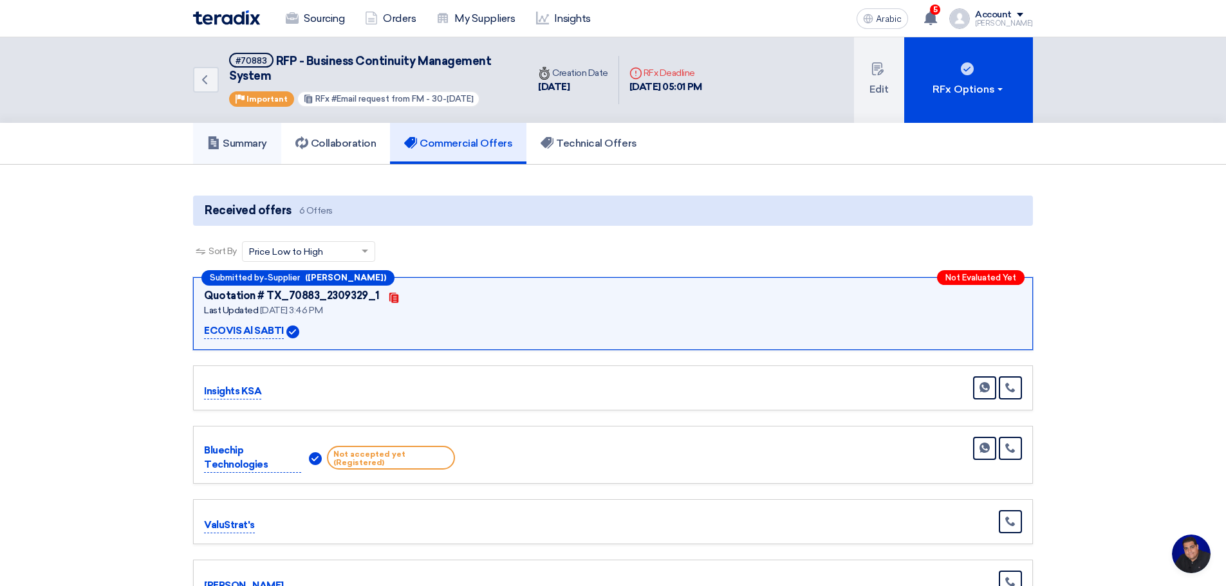
click at [250, 144] on font "Summary" at bounding box center [245, 143] width 44 height 12
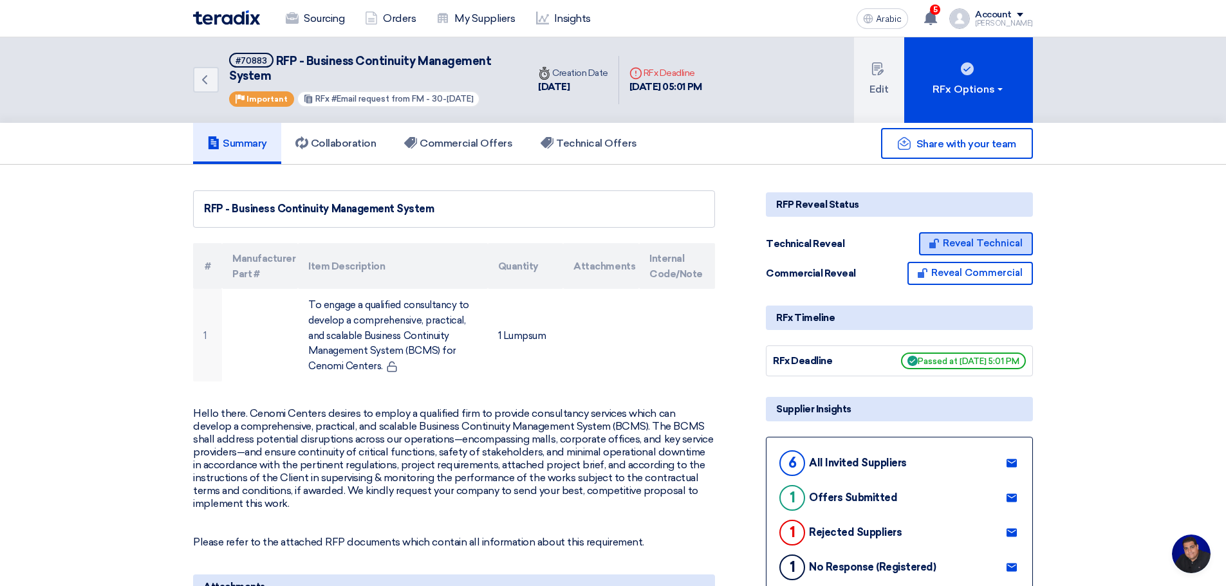
click at [967, 241] on font "Reveal Technical" at bounding box center [983, 243] width 80 height 12
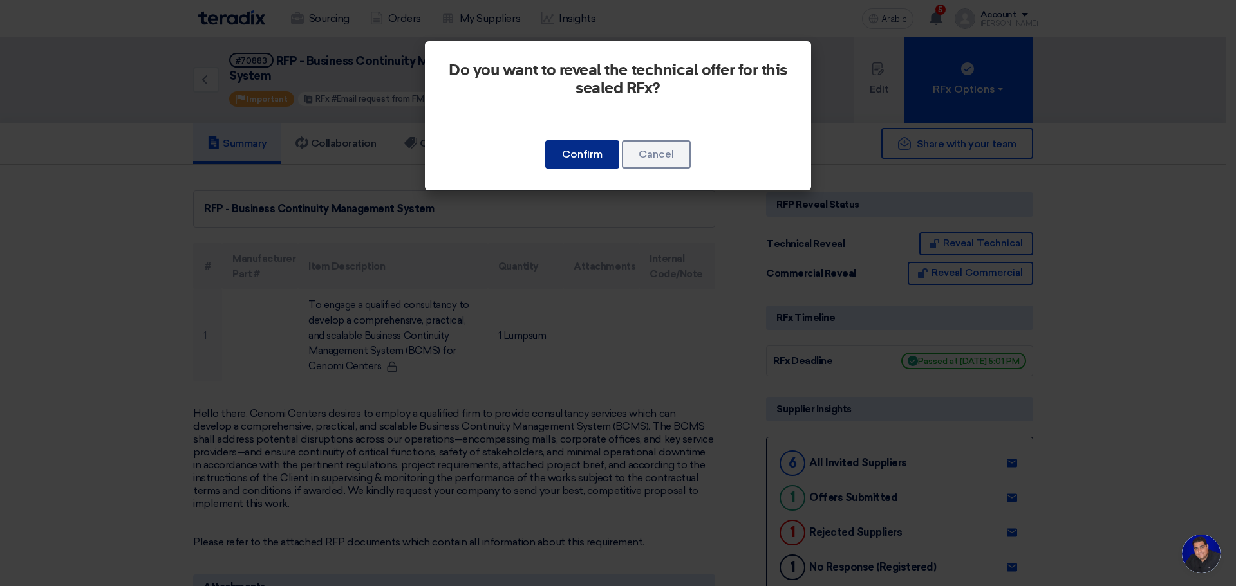
click at [581, 155] on font "Confirm" at bounding box center [582, 154] width 41 height 12
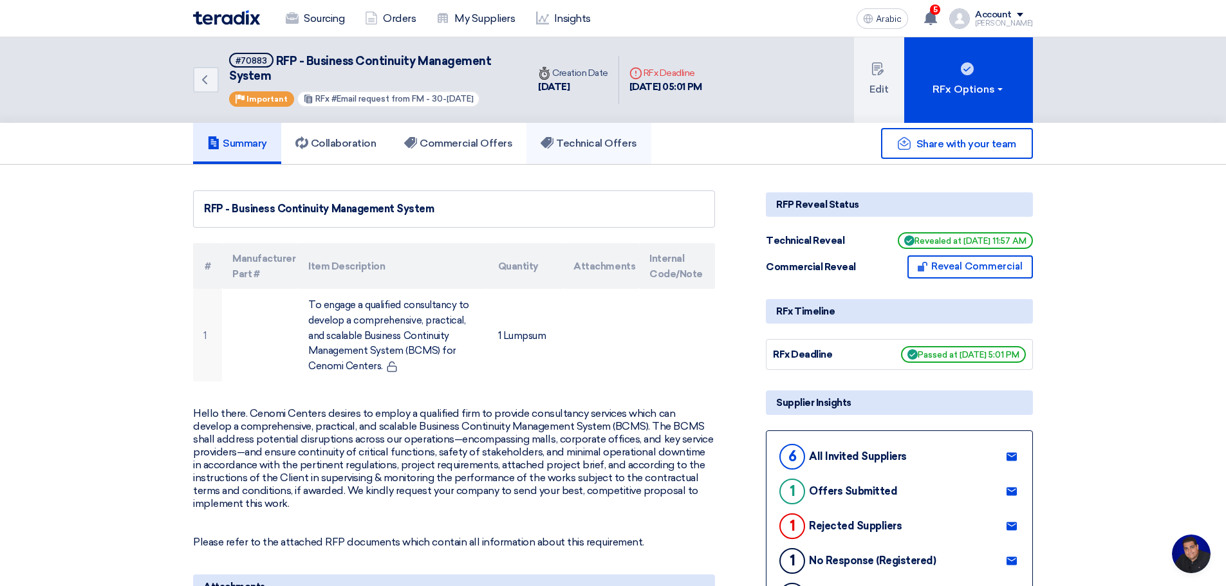
click at [582, 151] on link "Technical Offers" at bounding box center [588, 143] width 124 height 41
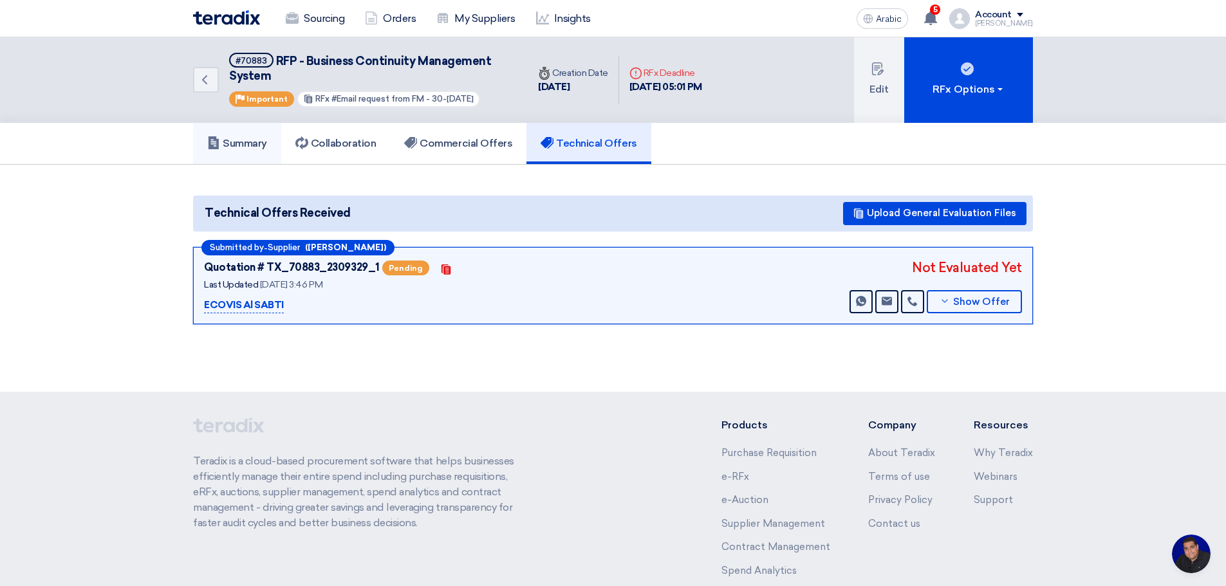
click at [247, 145] on font "Summary" at bounding box center [245, 143] width 44 height 12
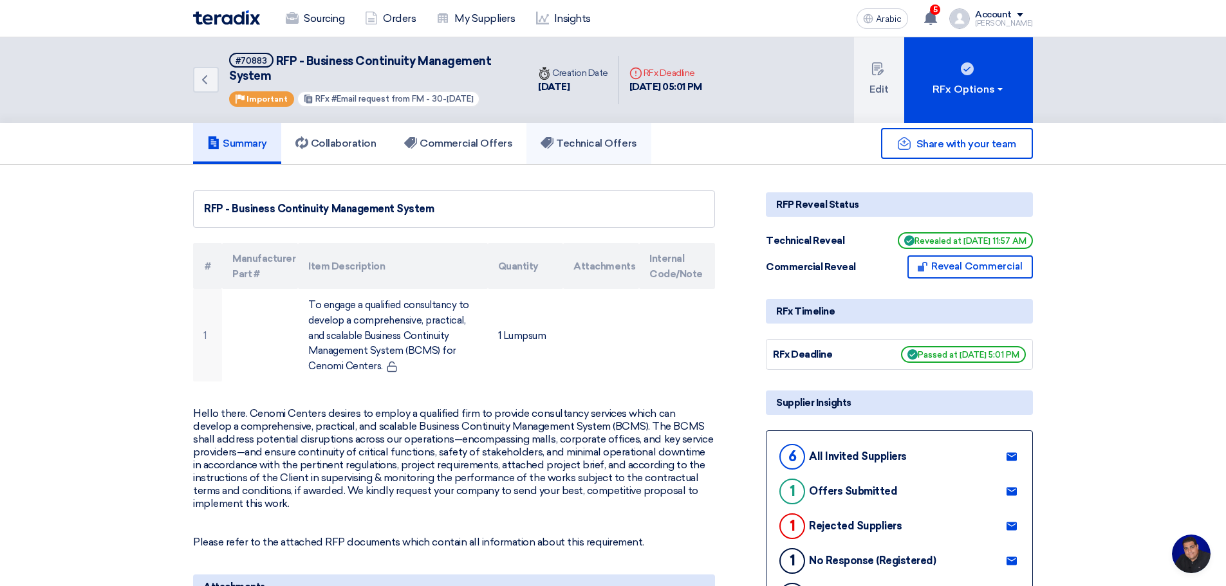
click at [587, 145] on font "Technical Offers" at bounding box center [596, 143] width 80 height 12
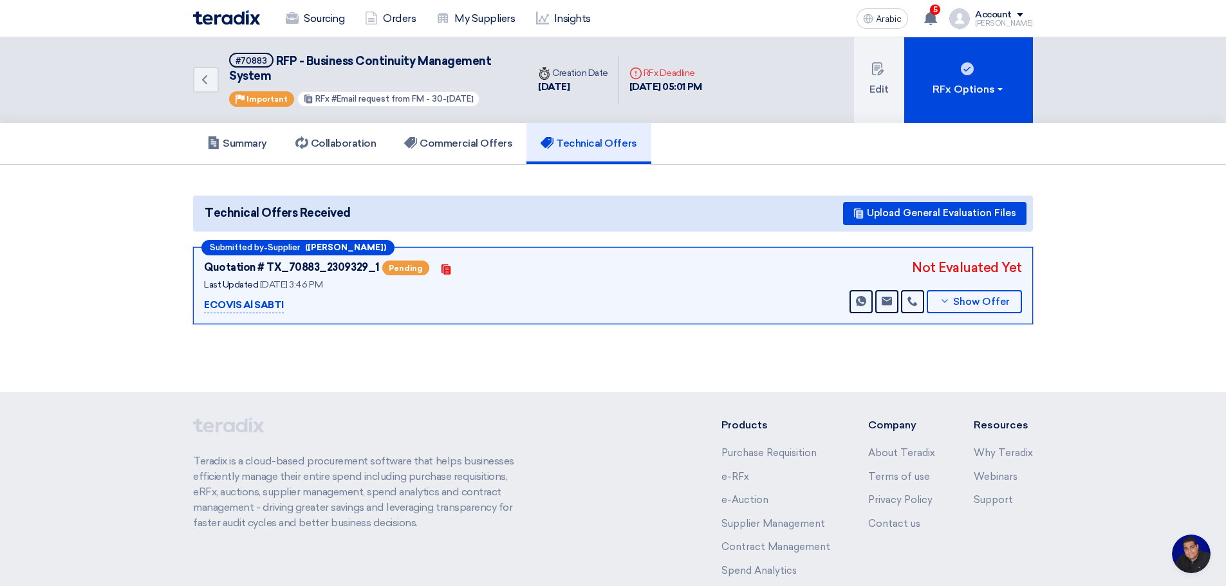
click at [693, 20] on div "Sourcing Orders My Suppliers Insights" at bounding box center [445, 19] width 504 height 28
click at [973, 298] on font "Show Offer" at bounding box center [981, 302] width 57 height 12
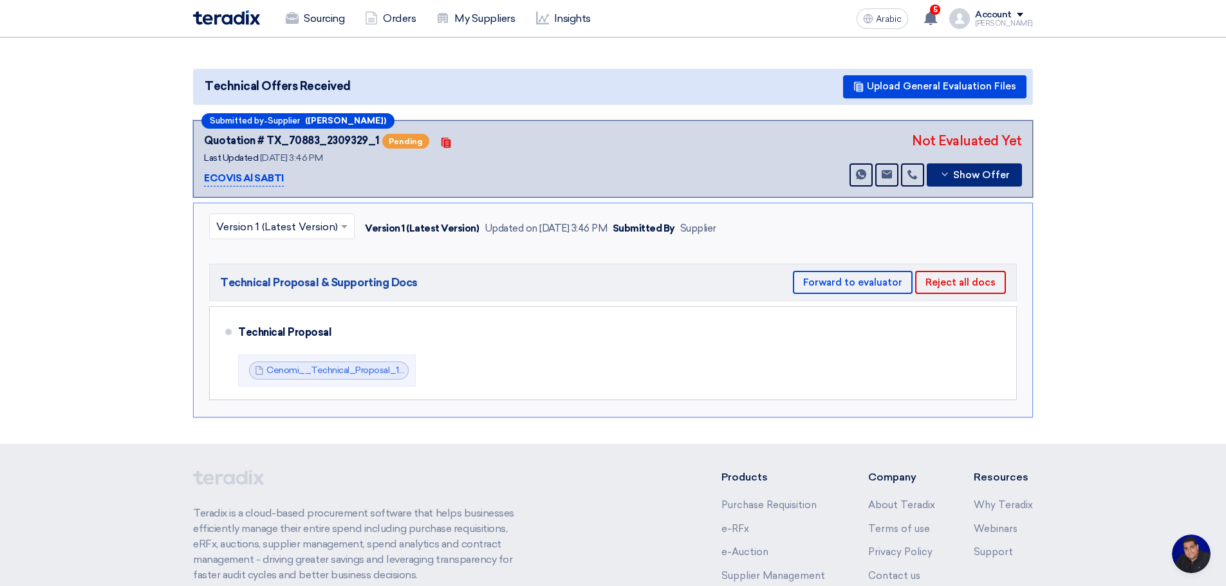
scroll to position [150, 0]
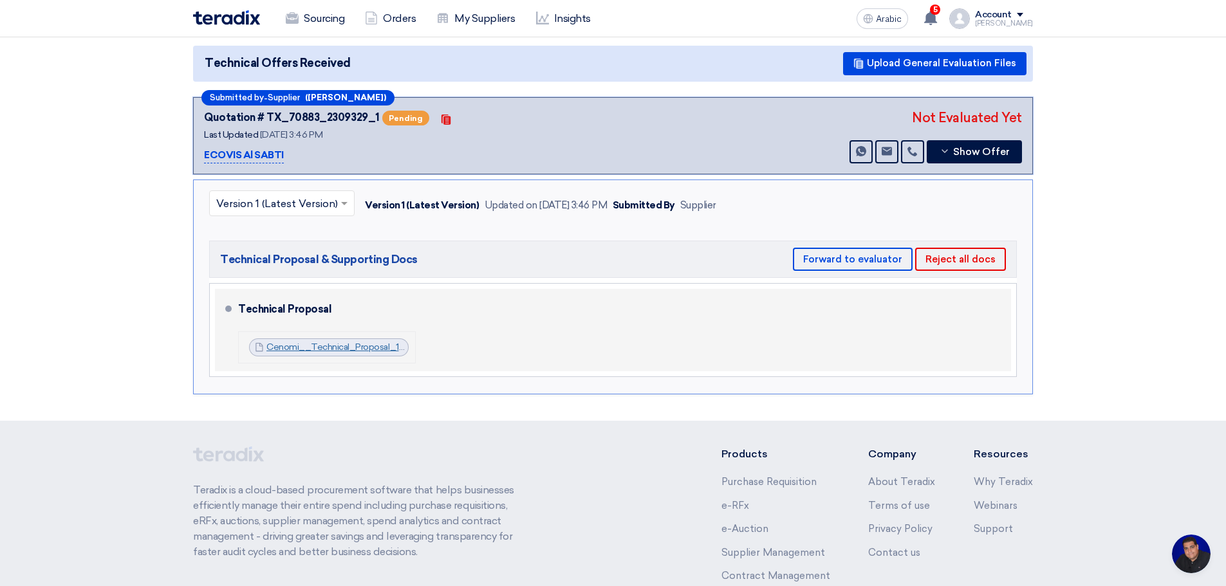
click at [337, 346] on font "Cenomi__Technical_Proposal_1755175433326.pdf" at bounding box center [370, 347] width 208 height 11
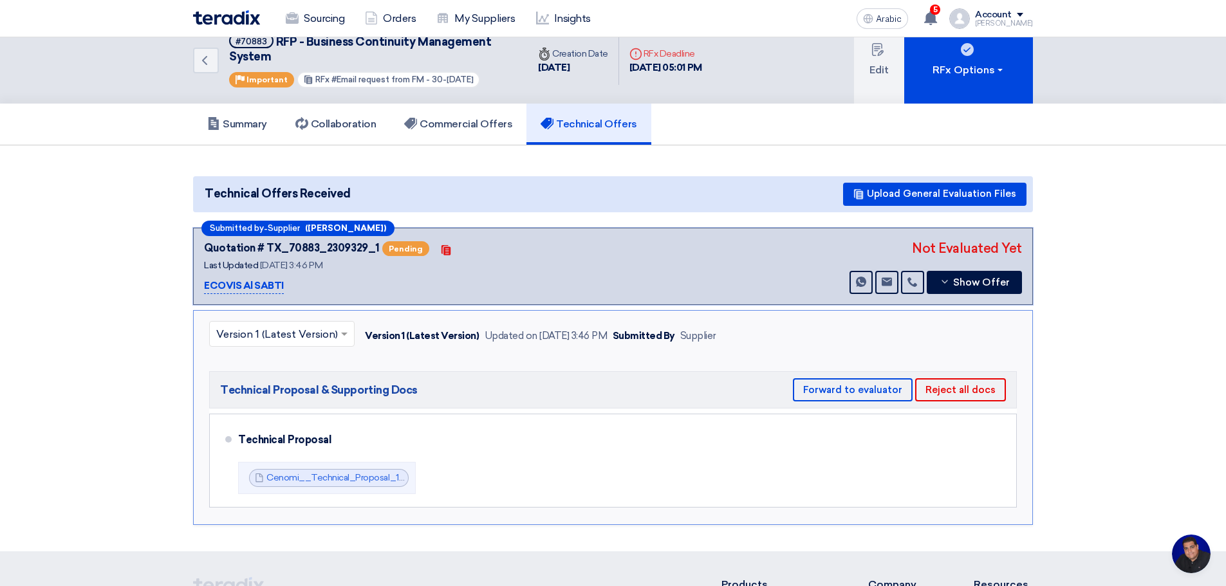
scroll to position [0, 0]
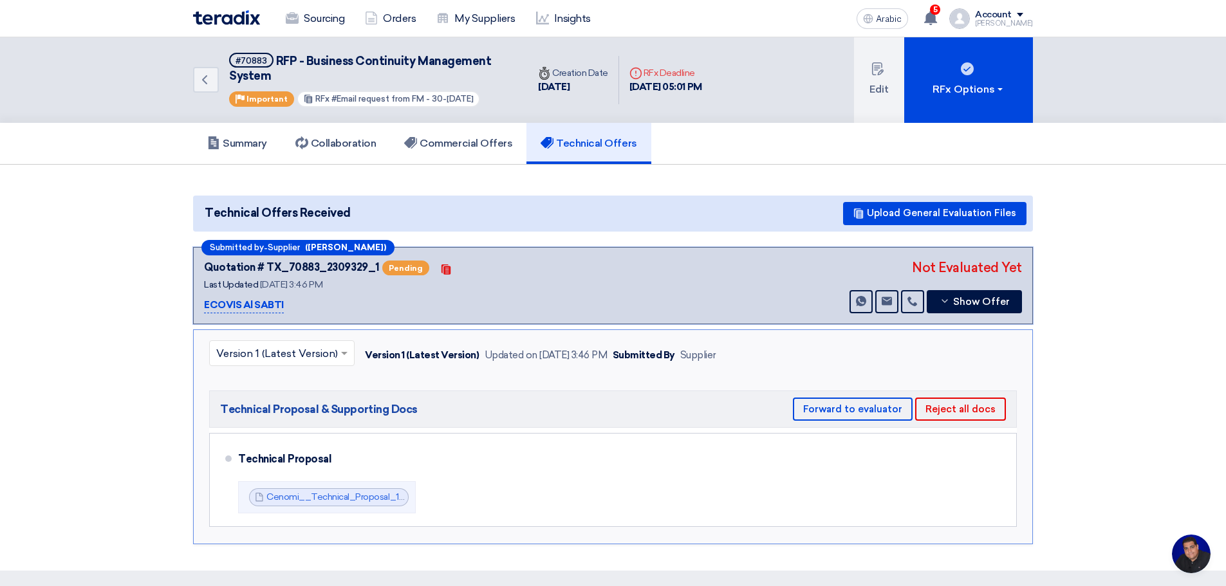
click at [77, 349] on section "Technical Offers Received Upload General Evaluation Files Submitted by - Suppli…" at bounding box center [613, 368] width 1226 height 406
click at [983, 301] on font "Show Offer" at bounding box center [981, 302] width 57 height 12
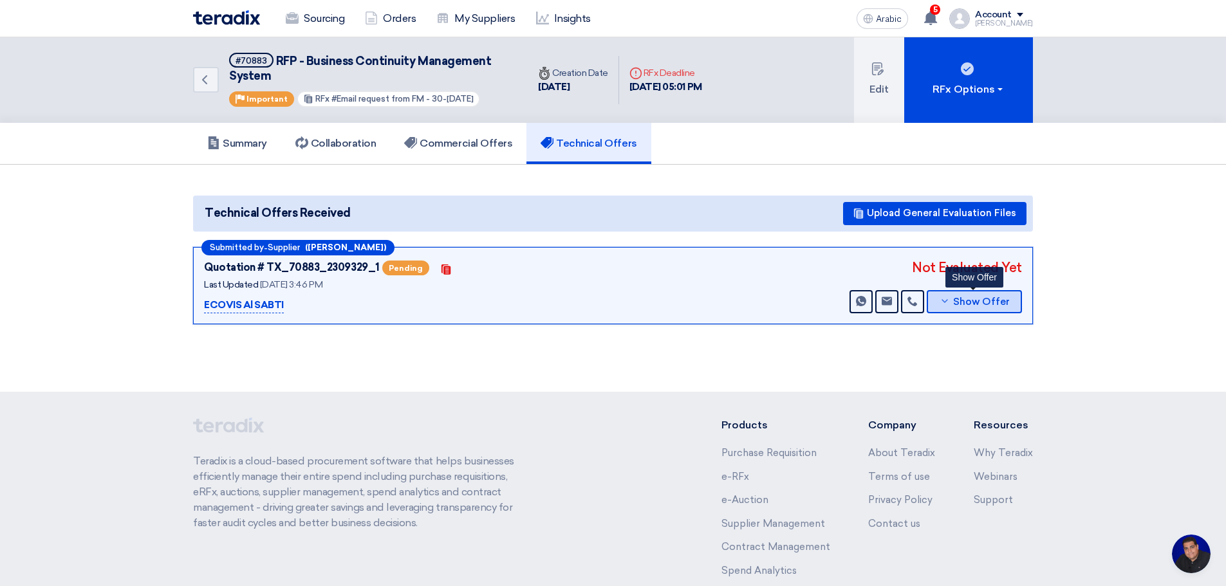
click at [949, 301] on icon at bounding box center [945, 301] width 10 height 10
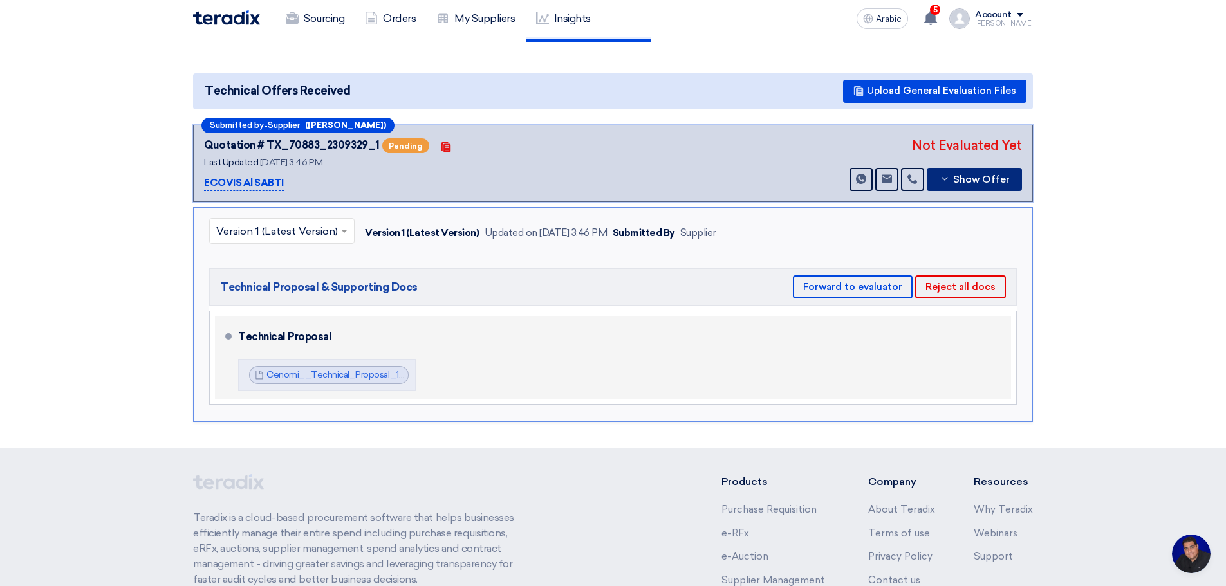
scroll to position [150, 0]
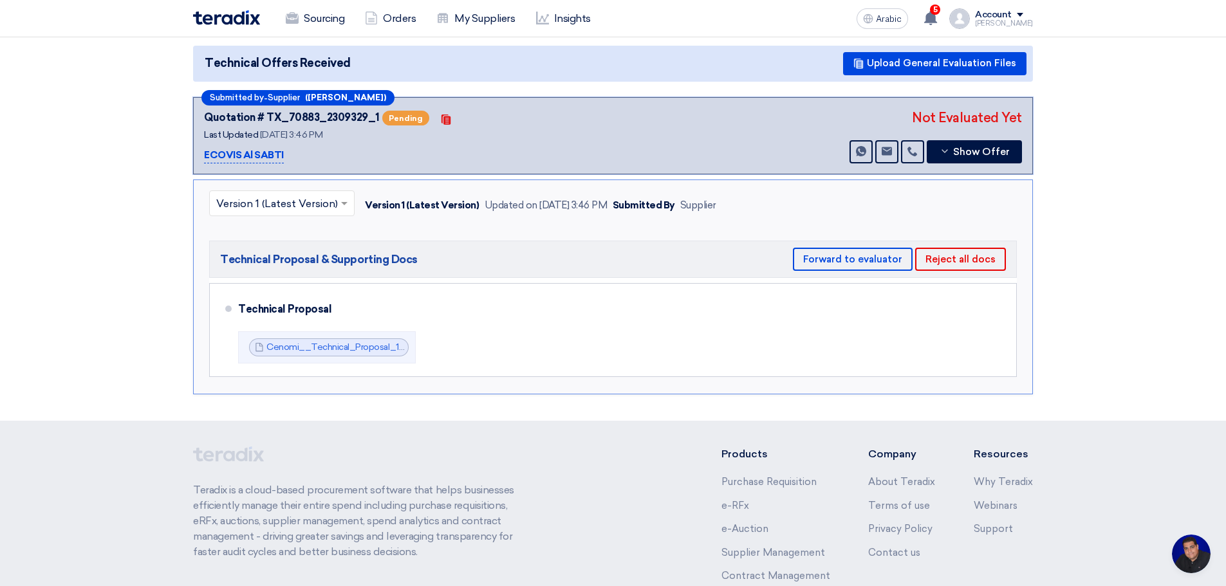
click at [122, 190] on section "Technical Offers Received Upload General Evaluation Files Submitted by - Suppli…" at bounding box center [613, 218] width 1226 height 406
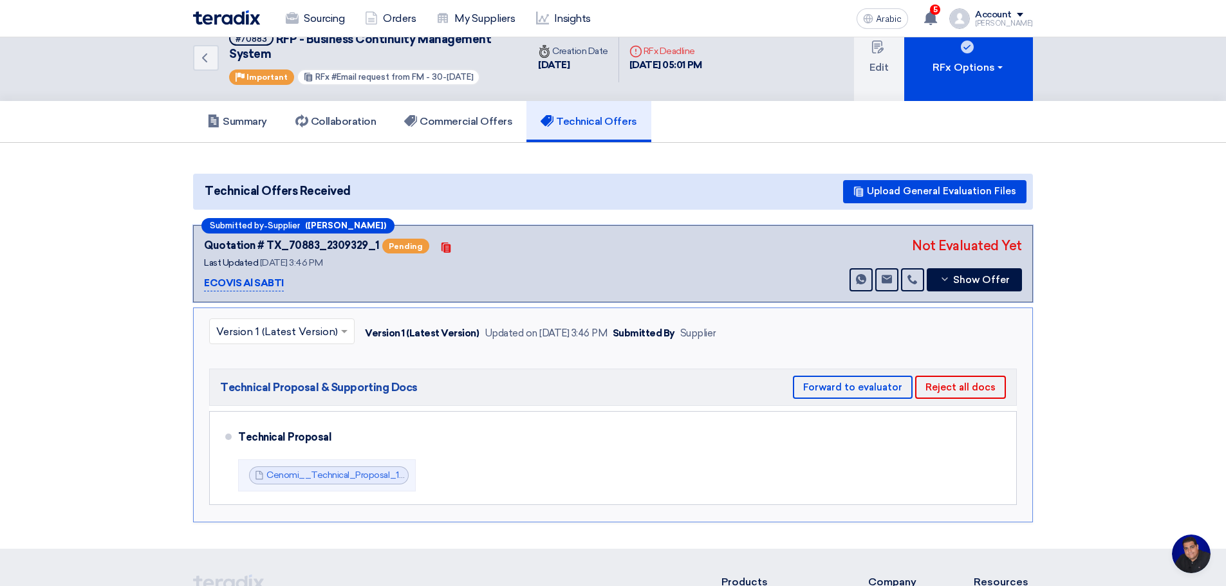
scroll to position [0, 0]
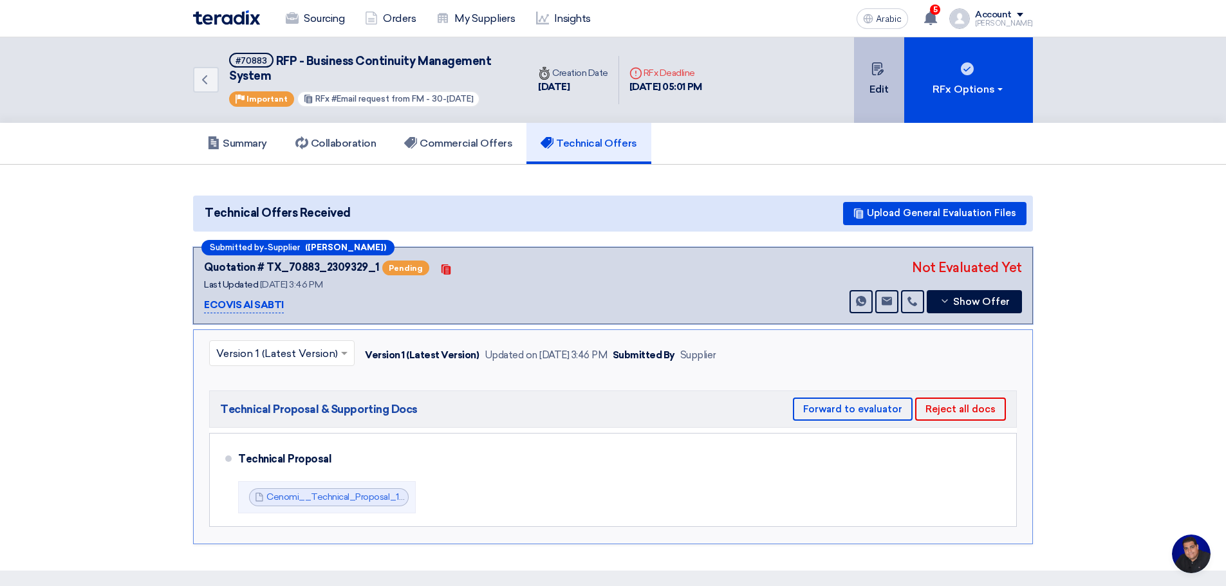
click at [870, 85] on font "Edit" at bounding box center [879, 89] width 19 height 12
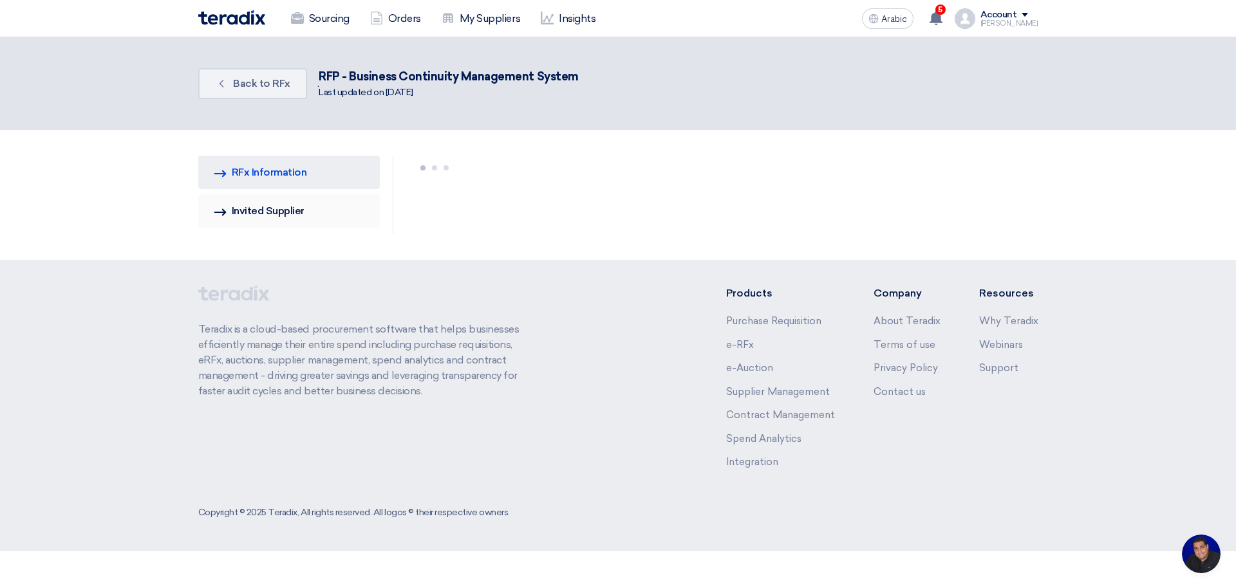
click at [277, 204] on link "Invited Suppliers Invited Supplier" at bounding box center [289, 210] width 182 height 33
